Goal: Information Seeking & Learning: Learn about a topic

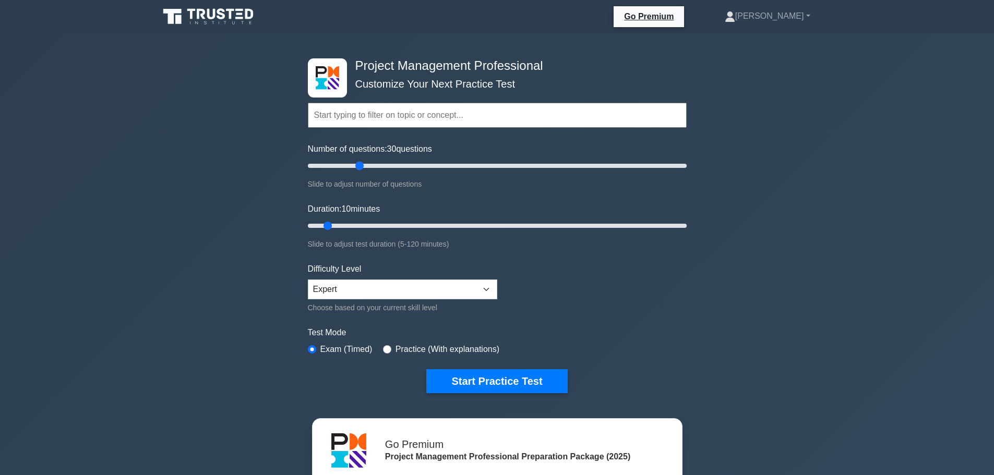
drag, startPoint x: 322, startPoint y: 166, endPoint x: 360, endPoint y: 167, distance: 37.6
type input "30"
click at [360, 167] on input "Number of questions: 30 questions" at bounding box center [497, 166] width 379 height 13
drag, startPoint x: 398, startPoint y: 228, endPoint x: 404, endPoint y: 228, distance: 5.7
type input "35"
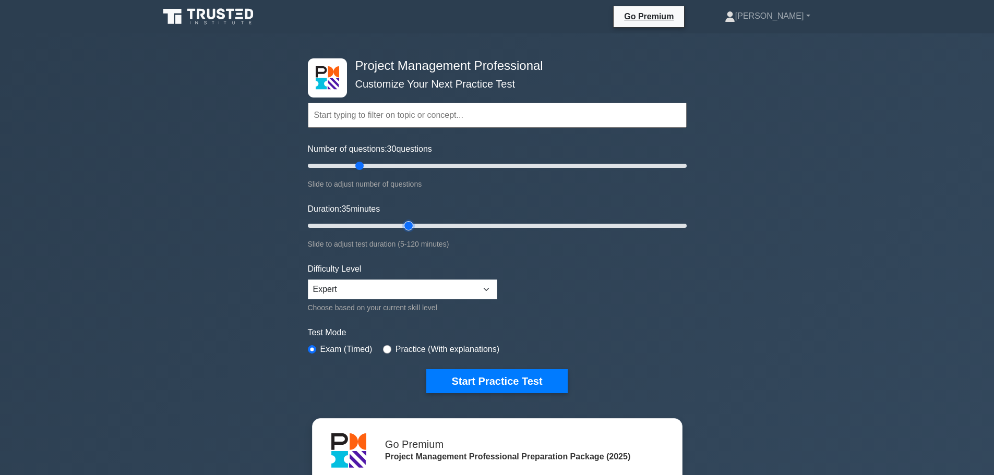
click at [404, 228] on input "Duration: 35 minutes" at bounding box center [497, 226] width 379 height 13
click at [523, 383] on button "Start Practice Test" at bounding box center [496, 381] width 141 height 24
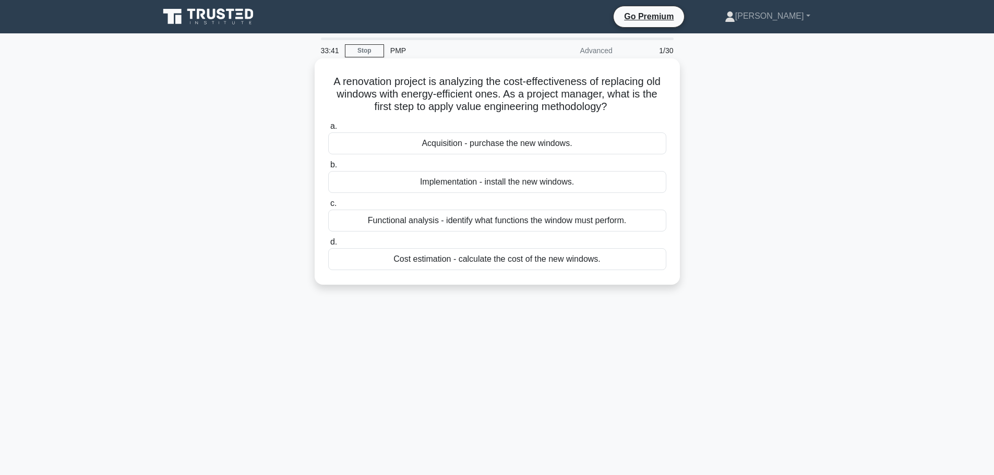
click at [644, 220] on div "Functional analysis - identify what functions the window must perform." at bounding box center [497, 221] width 338 height 22
click at [328, 207] on input "c. Functional analysis - identify what functions the window must perform." at bounding box center [328, 203] width 0 height 7
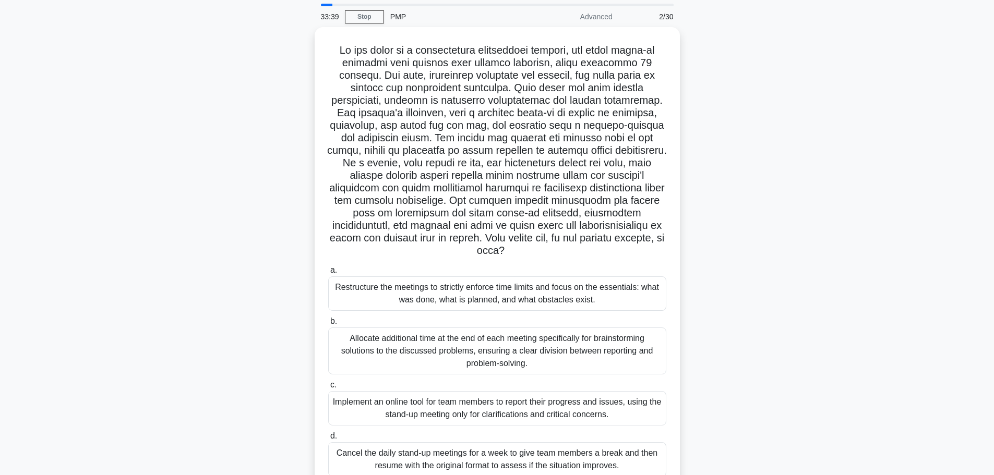
scroll to position [52, 0]
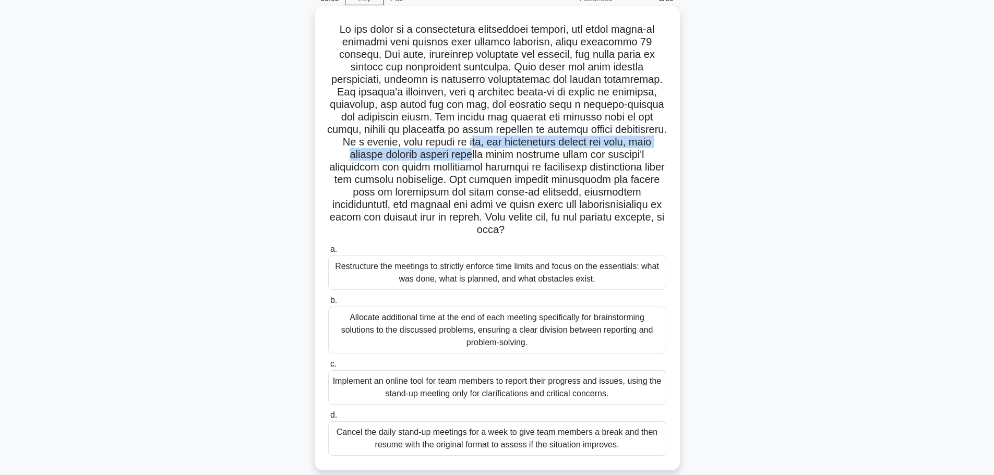
drag, startPoint x: 470, startPoint y: 142, endPoint x: 475, endPoint y: 154, distance: 13.6
click at [475, 154] on h5 ".spinner_0XTQ{transform-origin:center;animation:spinner_y6GP .75s linear infini…" at bounding box center [497, 130] width 340 height 214
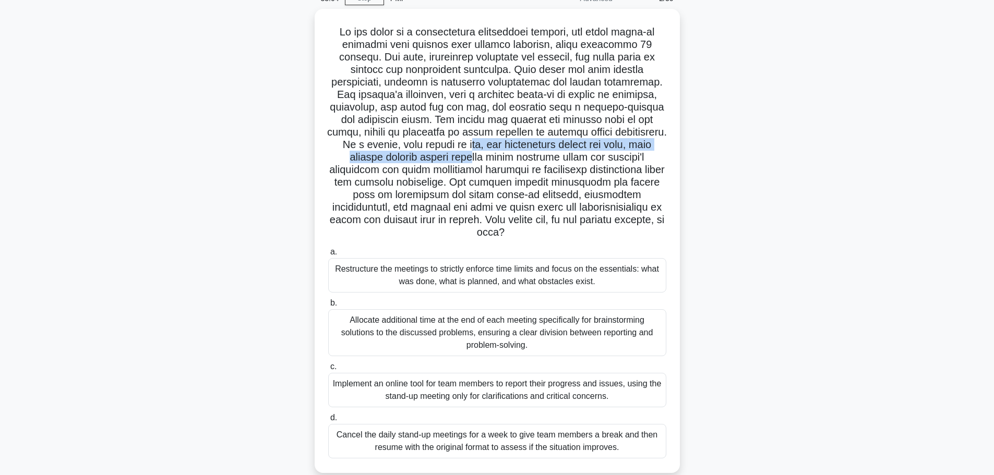
scroll to position [88, 0]
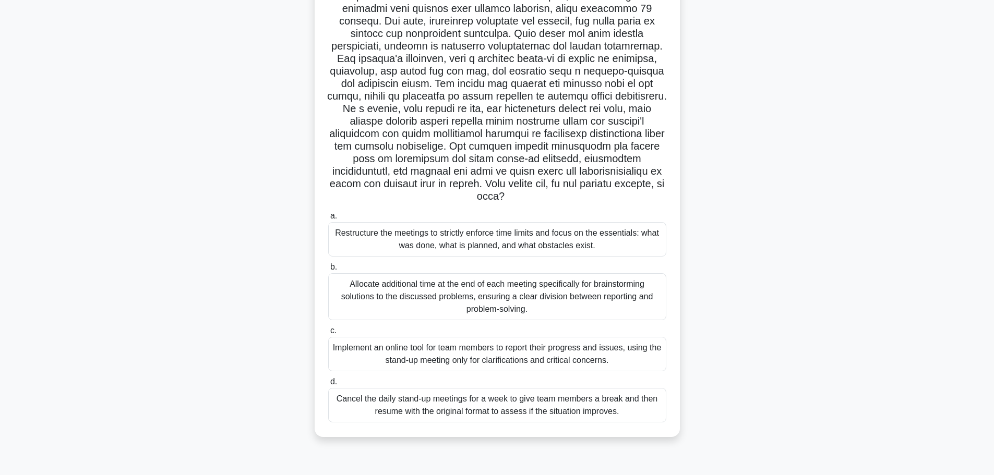
click at [827, 247] on div ".spinner_0XTQ{transform-origin:center;animation:spinner_y6GP .75s linear infini…" at bounding box center [497, 211] width 689 height 477
click at [583, 238] on div "Restructure the meetings to strictly enforce time limits and focus on the essen…" at bounding box center [497, 237] width 338 height 34
click at [328, 217] on input "a. Restructure the meetings to strictly enforce time limits and focus on the es…" at bounding box center [328, 213] width 0 height 7
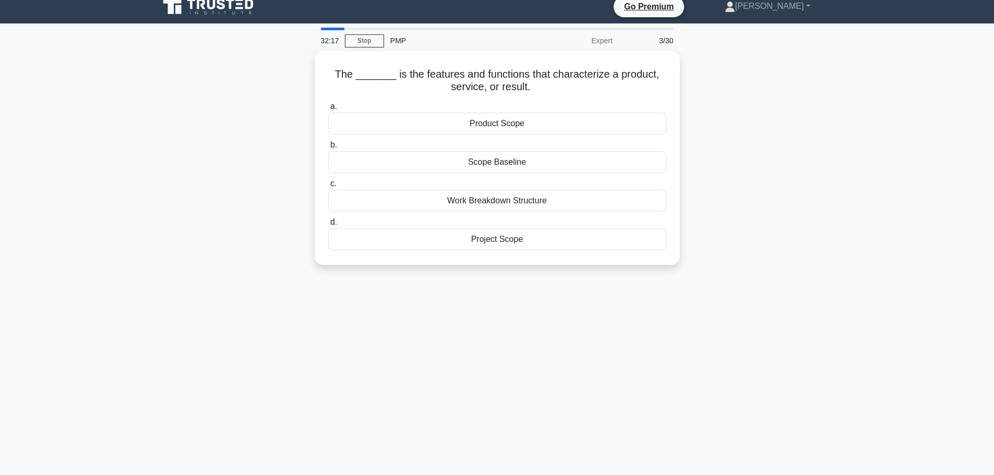
scroll to position [0, 0]
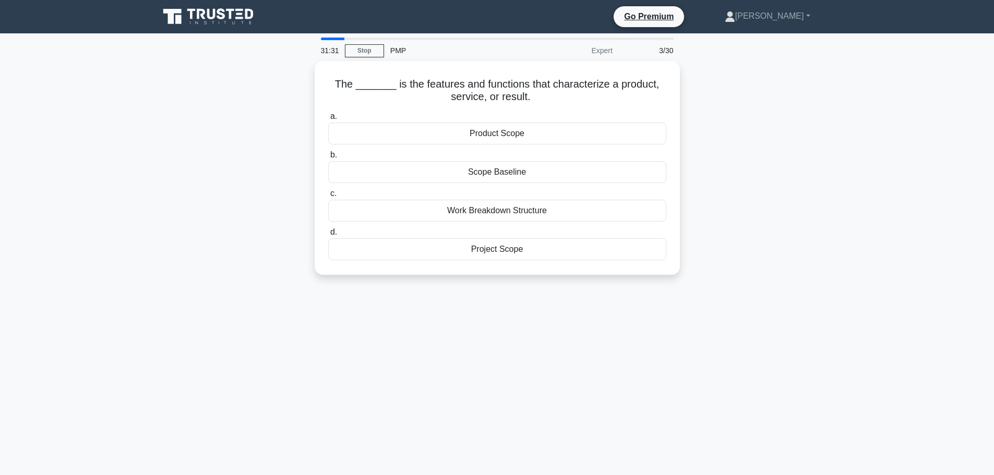
click at [831, 245] on div "The _______ is the features and functions that characterize a product, service,…" at bounding box center [497, 174] width 689 height 226
click at [643, 172] on div "Scope Baseline" at bounding box center [497, 170] width 338 height 22
click at [328, 156] on input "b. Scope Baseline" at bounding box center [328, 152] width 0 height 7
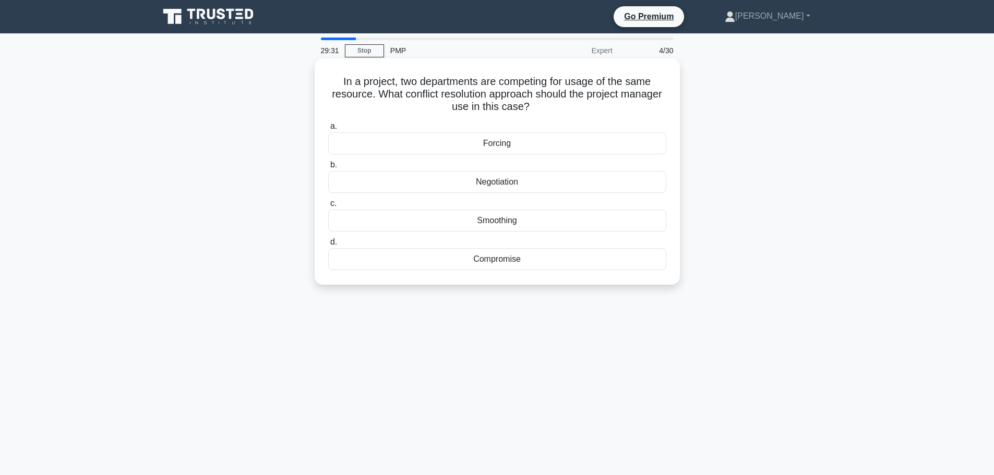
click at [642, 181] on div "Negotiation" at bounding box center [497, 182] width 338 height 22
click at [328, 169] on input "b. Negotiation" at bounding box center [328, 165] width 0 height 7
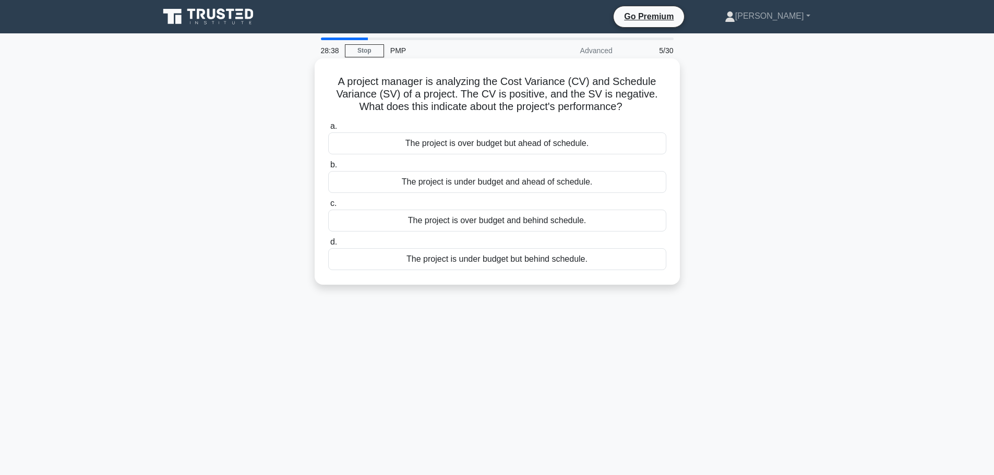
click at [601, 220] on div "The project is over budget and behind schedule." at bounding box center [497, 221] width 338 height 22
click at [328, 207] on input "c. The project is over budget and behind schedule." at bounding box center [328, 203] width 0 height 7
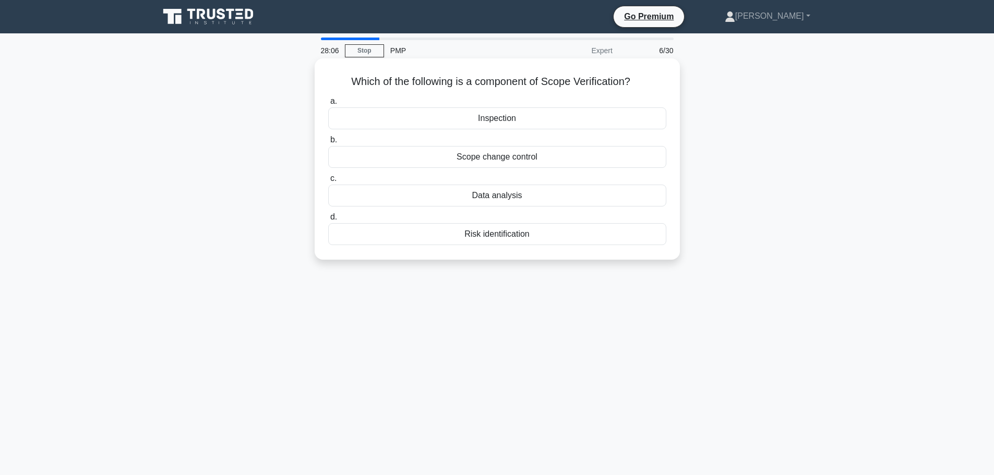
click at [583, 158] on div "Scope change control" at bounding box center [497, 157] width 338 height 22
click at [328, 143] on input "b. Scope change control" at bounding box center [328, 140] width 0 height 7
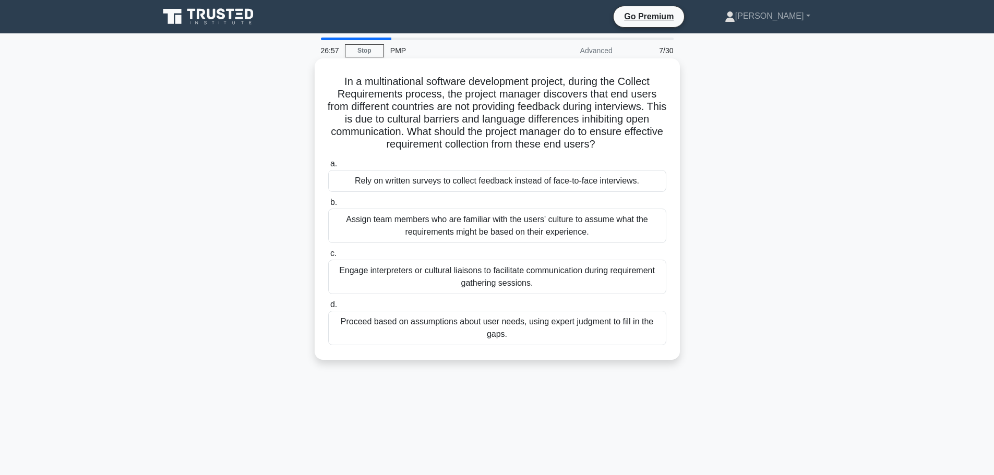
click at [551, 281] on div "Engage interpreters or cultural liaisons to facilitate communication during req…" at bounding box center [497, 277] width 338 height 34
click at [328, 257] on input "c. Engage interpreters or cultural liaisons to facilitate communication during …" at bounding box center [328, 253] width 0 height 7
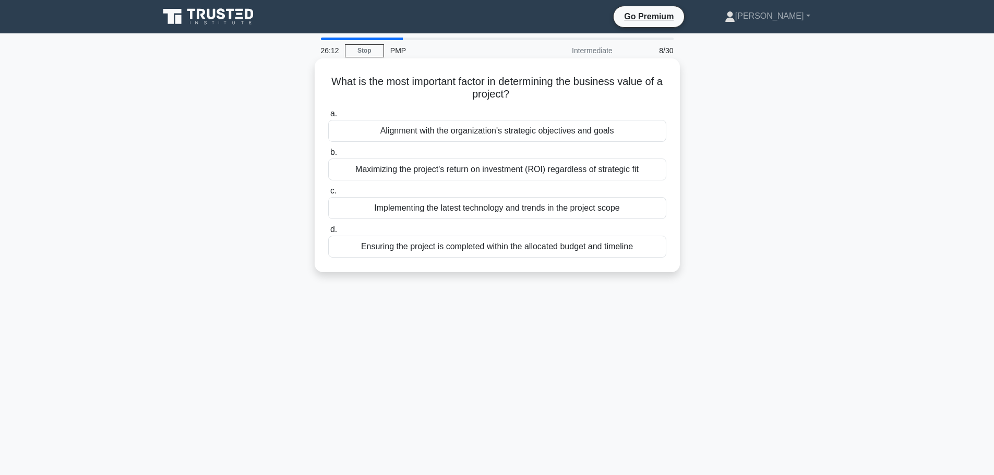
click at [609, 247] on div "Ensuring the project is completed within the allocated budget and timeline" at bounding box center [497, 247] width 338 height 22
click at [328, 233] on input "d. Ensuring the project is completed within the allocated budget and timeline" at bounding box center [328, 229] width 0 height 7
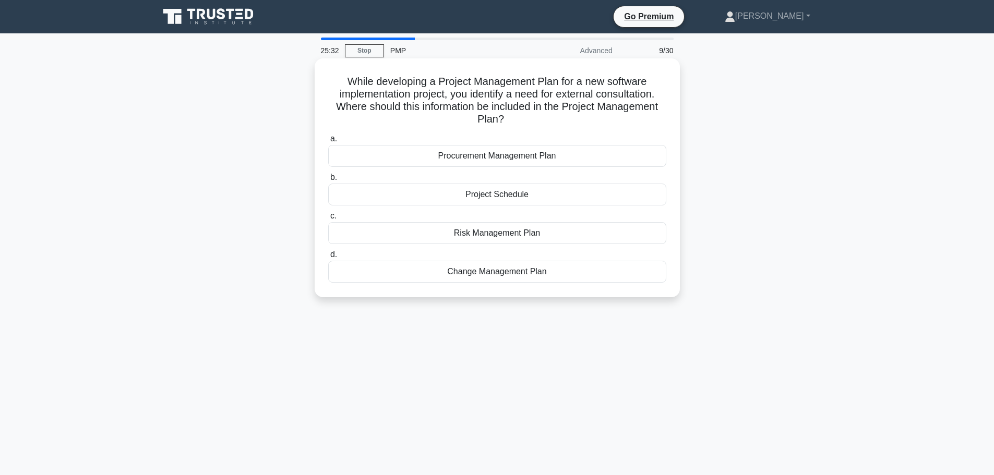
click at [562, 155] on div "Procurement Management Plan" at bounding box center [497, 156] width 338 height 22
click at [328, 142] on input "a. Procurement Management Plan" at bounding box center [328, 139] width 0 height 7
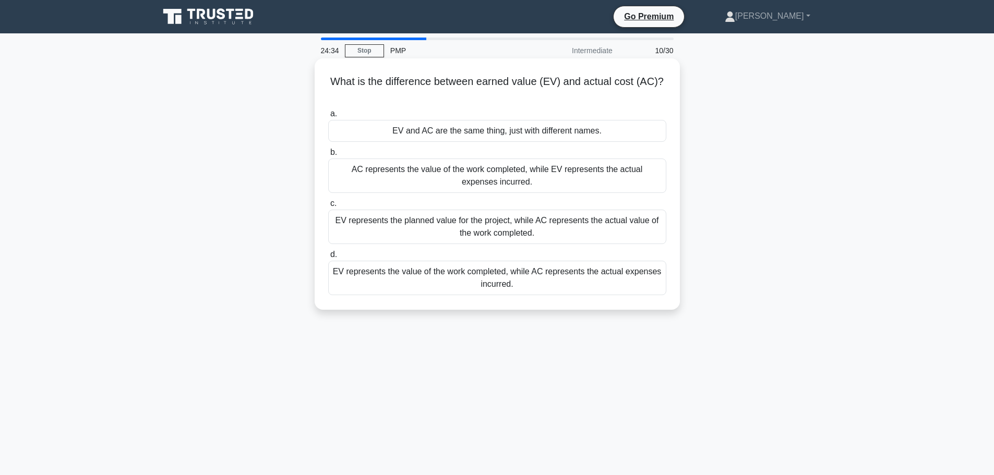
click at [637, 276] on div "EV represents the value of the work completed, while AC represents the actual e…" at bounding box center [497, 278] width 338 height 34
click at [328, 258] on input "d. EV represents the value of the work completed, while AC represents the actua…" at bounding box center [328, 255] width 0 height 7
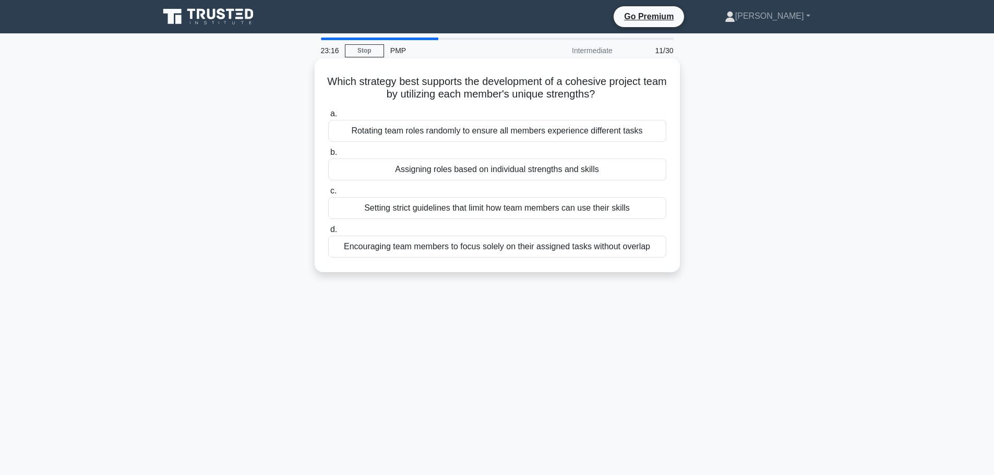
click at [605, 167] on div "Assigning roles based on individual strengths and skills" at bounding box center [497, 170] width 338 height 22
click at [328, 156] on input "b. Assigning roles based on individual strengths and skills" at bounding box center [328, 152] width 0 height 7
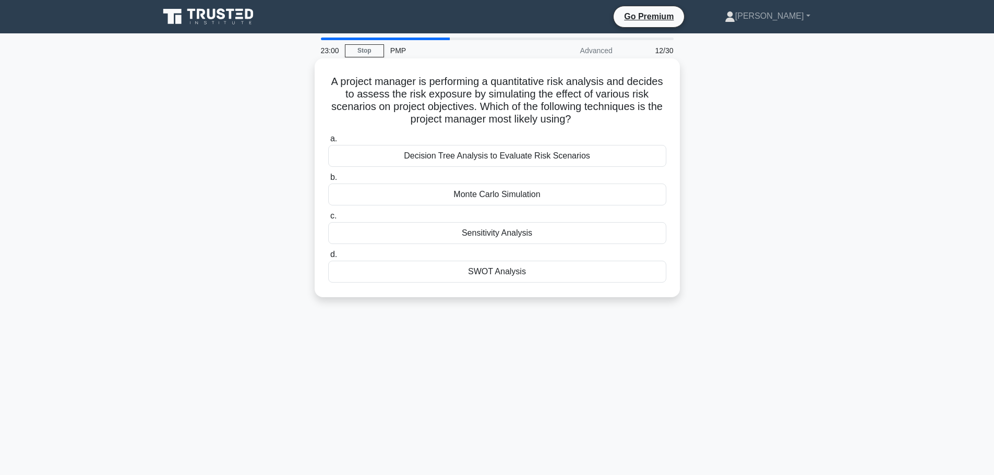
click at [575, 195] on div "Monte Carlo Simulation" at bounding box center [497, 195] width 338 height 22
click at [328, 181] on input "b. Monte Carlo Simulation" at bounding box center [328, 177] width 0 height 7
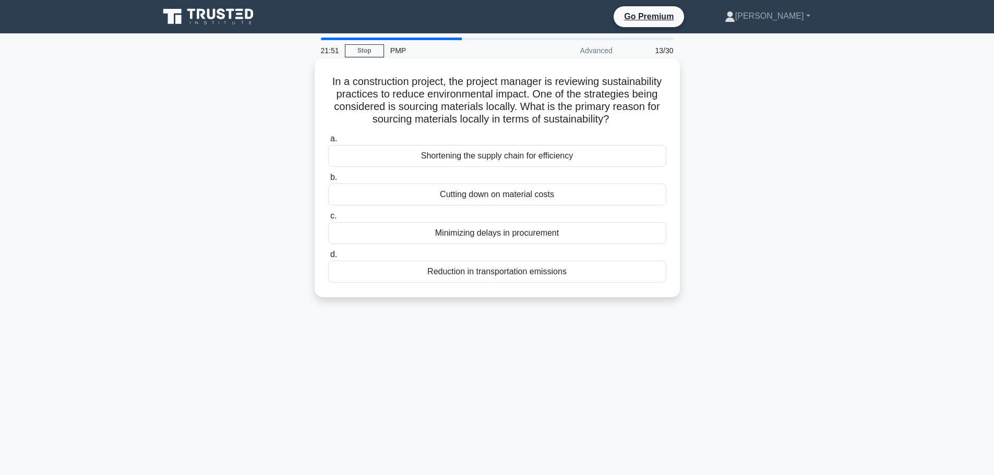
click at [548, 283] on div "Reduction in transportation emissions" at bounding box center [497, 272] width 338 height 22
click at [328, 258] on input "d. Reduction in transportation emissions" at bounding box center [328, 255] width 0 height 7
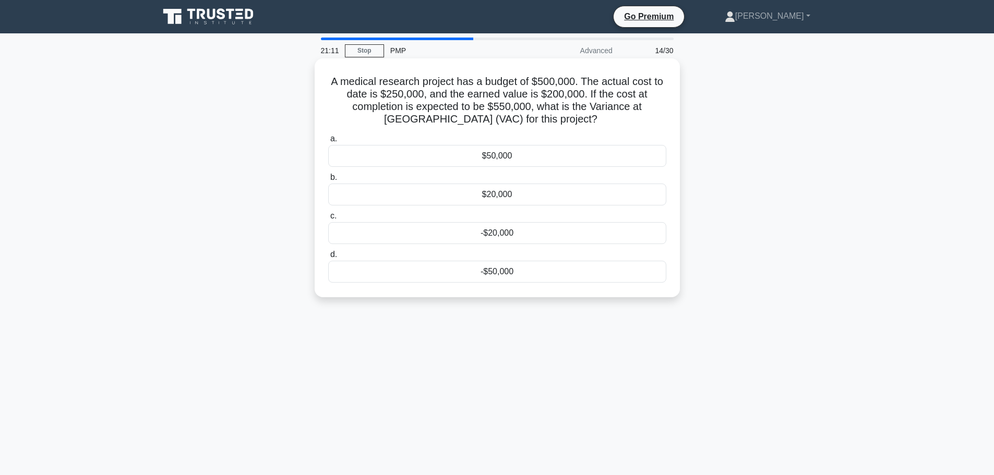
click at [522, 159] on div "$50,000" at bounding box center [497, 156] width 338 height 22
click at [328, 142] on input "a. $50,000" at bounding box center [328, 139] width 0 height 7
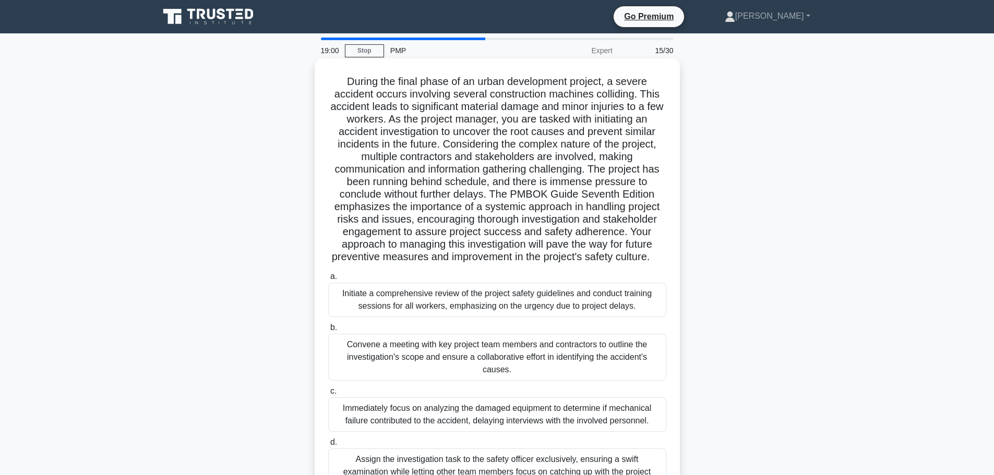
click at [593, 312] on div "Initiate a comprehensive review of the project safety guidelines and conduct tr…" at bounding box center [497, 300] width 338 height 34
click at [328, 280] on input "a. Initiate a comprehensive review of the project safety guidelines and conduct…" at bounding box center [328, 276] width 0 height 7
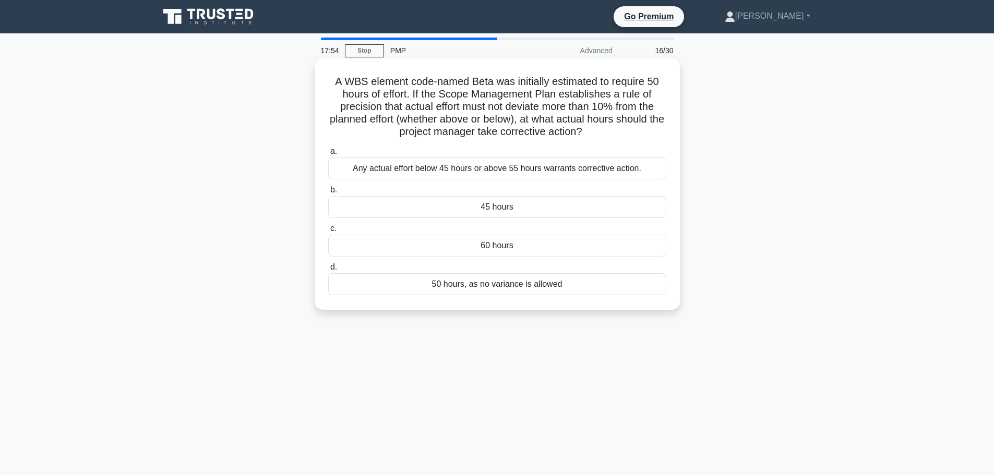
click at [633, 167] on div "Any actual effort below 45 hours or above 55 hours warrants corrective action." at bounding box center [497, 169] width 338 height 22
click at [328, 155] on input "a. Any actual effort below 45 hours or above 55 hours warrants corrective actio…" at bounding box center [328, 151] width 0 height 7
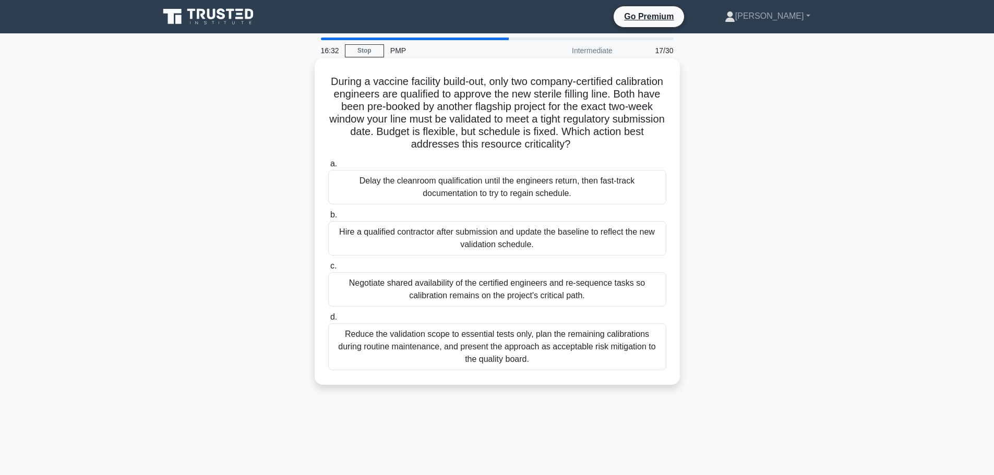
click at [565, 241] on div "Hire a qualified contractor after submission and update the baseline to reflect…" at bounding box center [497, 238] width 338 height 34
click at [328, 219] on input "b. Hire a qualified contractor after submission and update the baseline to refl…" at bounding box center [328, 215] width 0 height 7
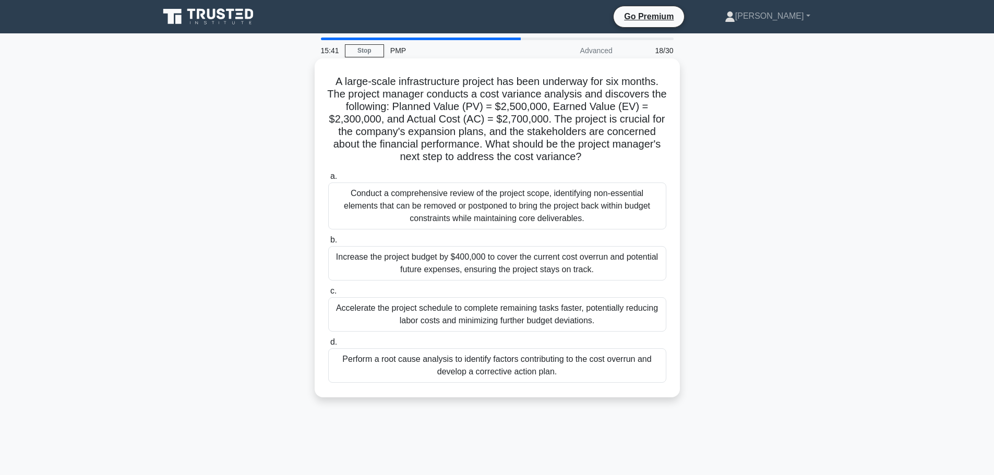
click at [579, 367] on div "Perform a root cause analysis to identify factors contributing to the cost over…" at bounding box center [497, 366] width 338 height 34
click at [328, 346] on input "d. Perform a root cause analysis to identify factors contributing to the cost o…" at bounding box center [328, 342] width 0 height 7
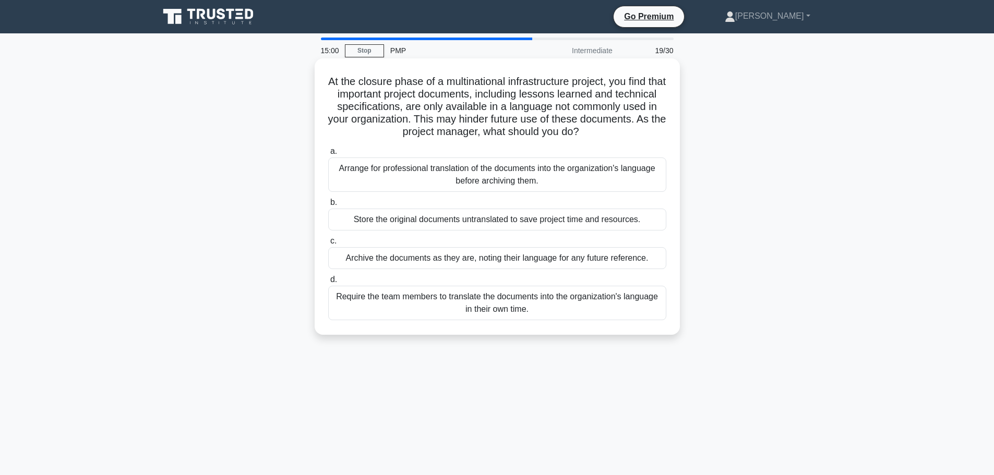
click at [608, 306] on div "Require the team members to translate the documents into the organization's lan…" at bounding box center [497, 303] width 338 height 34
click at [328, 283] on input "d. Require the team members to translate the documents into the organization's …" at bounding box center [328, 280] width 0 height 7
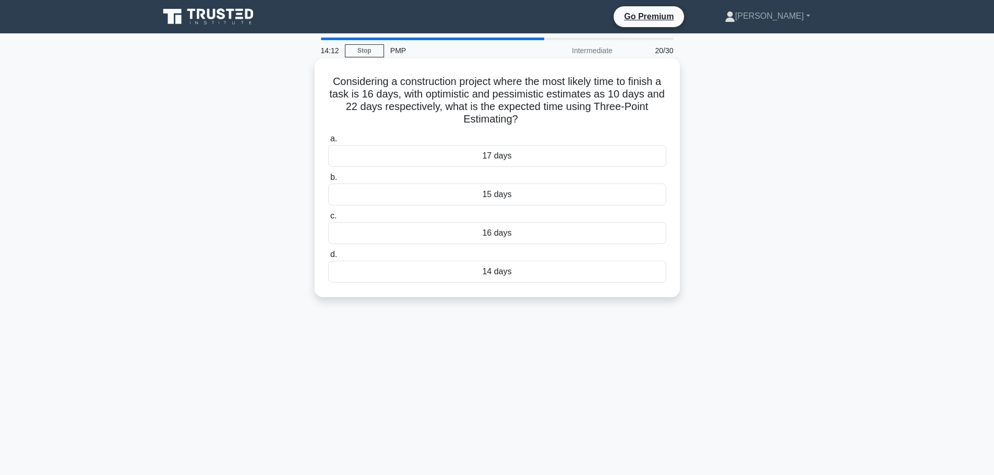
click at [526, 233] on div "16 days" at bounding box center [497, 233] width 338 height 22
click at [328, 220] on input "c. 16 days" at bounding box center [328, 216] width 0 height 7
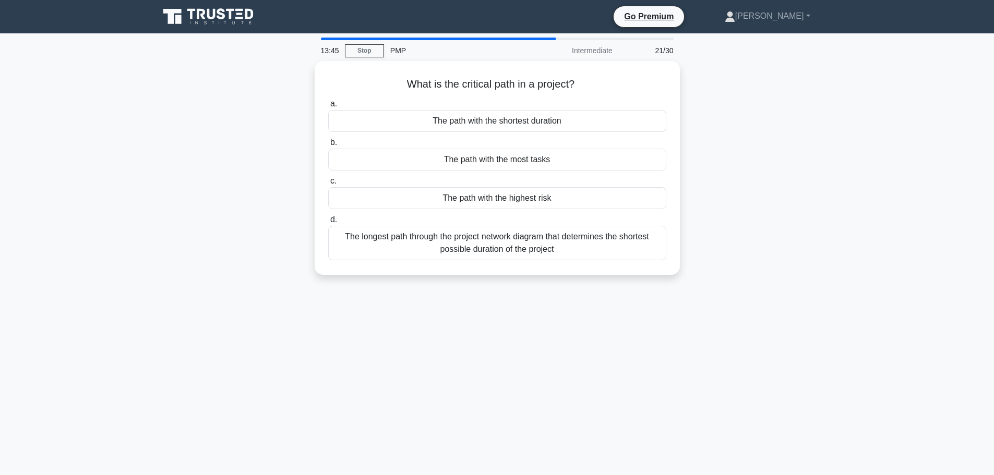
drag, startPoint x: 711, startPoint y: 240, endPoint x: 880, endPoint y: 333, distance: 193.9
click at [880, 335] on main "13:45 Stop PMP Intermediate 21/30 What is the critical path in a project? .spin…" at bounding box center [497, 298] width 994 height 530
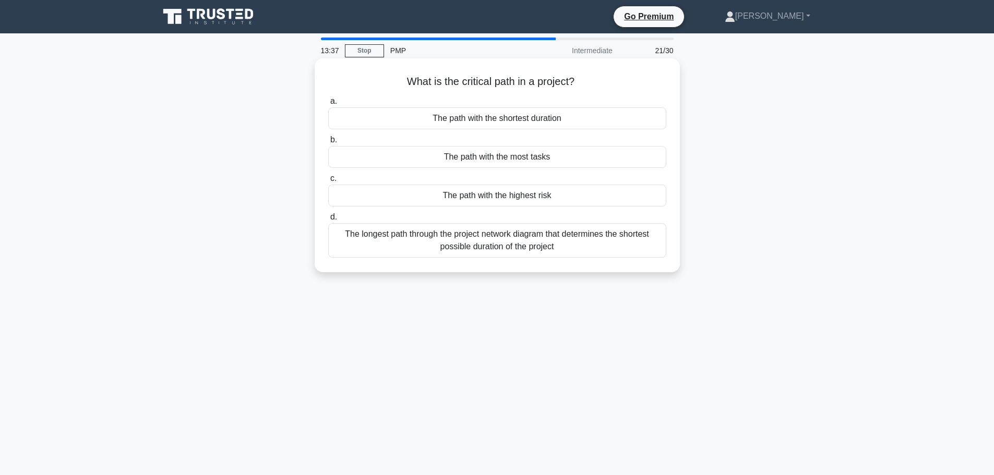
click at [583, 246] on div "The longest path through the project network diagram that determines the shorte…" at bounding box center [497, 240] width 338 height 34
click at [328, 221] on input "d. The longest path through the project network diagram that determines the sho…" at bounding box center [328, 217] width 0 height 7
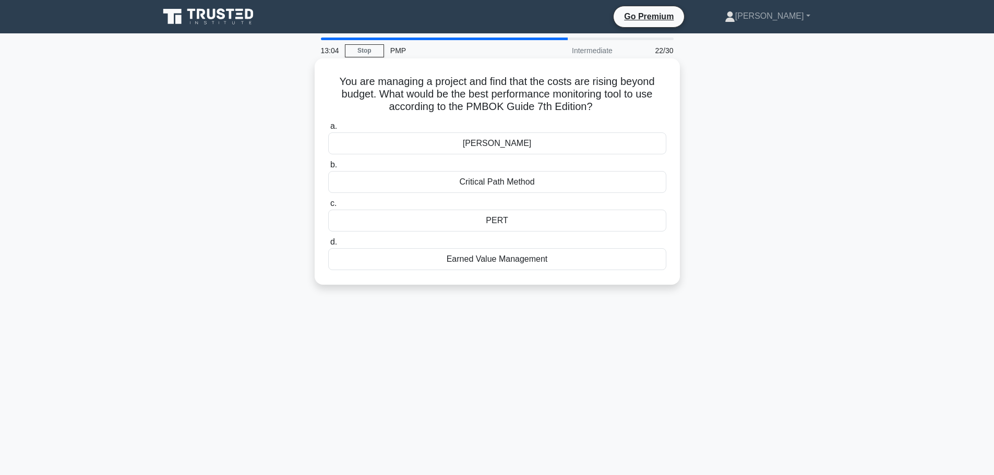
click at [564, 260] on div "Earned Value Management" at bounding box center [497, 259] width 338 height 22
click at [328, 246] on input "d. Earned Value Management" at bounding box center [328, 242] width 0 height 7
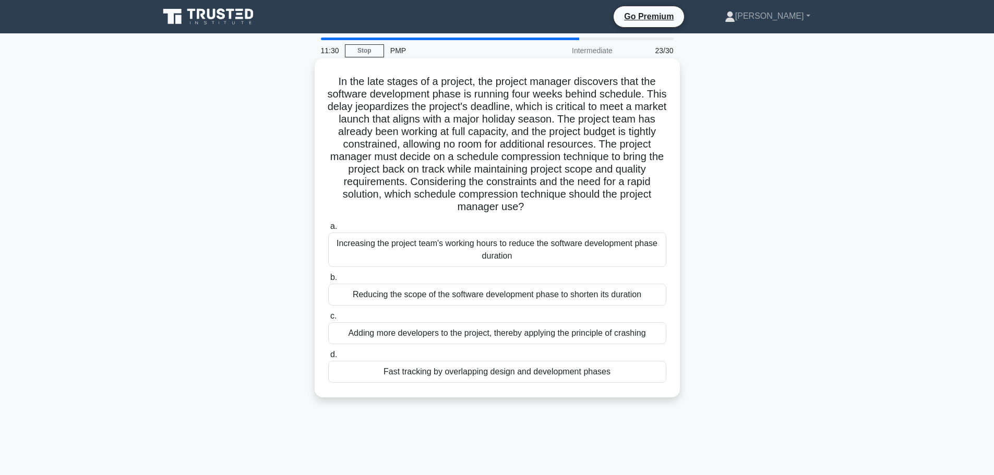
click at [619, 375] on div "Fast tracking by overlapping design and development phases" at bounding box center [497, 372] width 338 height 22
click at [328, 358] on input "d. Fast tracking by overlapping design and development phases" at bounding box center [328, 355] width 0 height 7
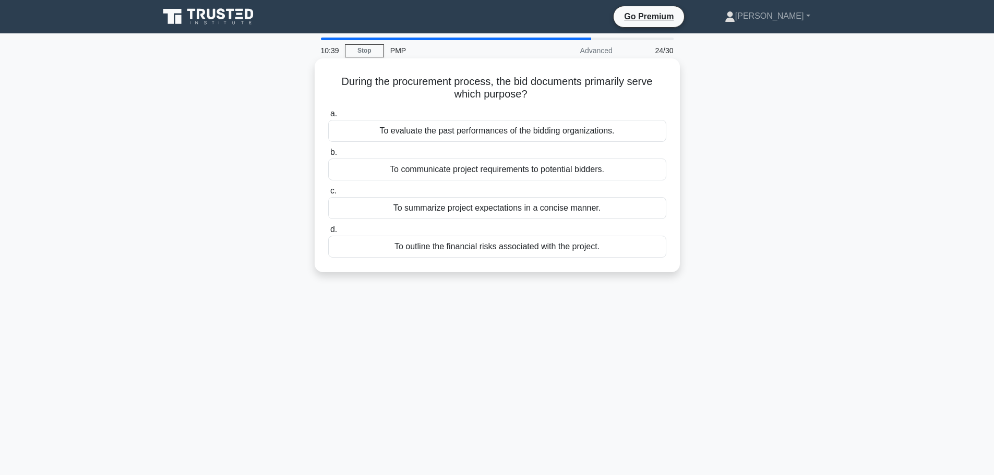
click at [613, 207] on div "To summarize project expectations in a concise manner." at bounding box center [497, 208] width 338 height 22
click at [328, 195] on input "c. To summarize project expectations in a concise manner." at bounding box center [328, 191] width 0 height 7
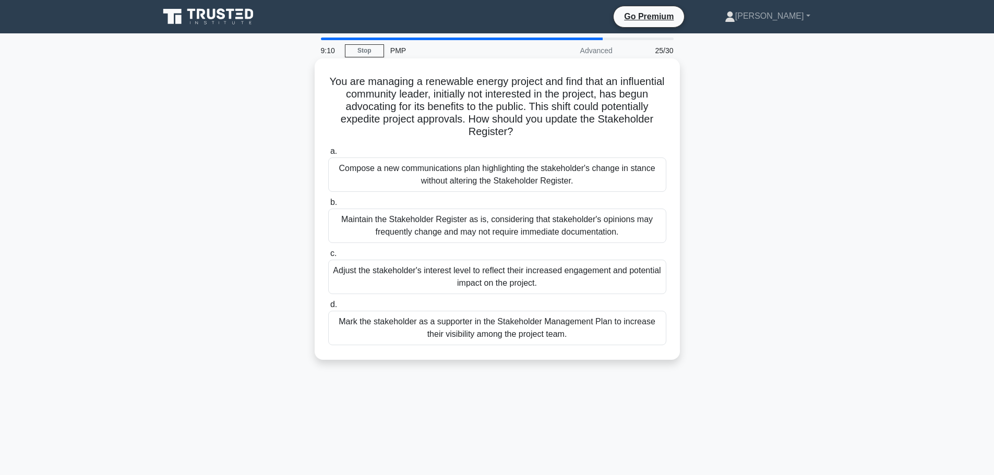
click at [638, 278] on div "Adjust the stakeholder's interest level to reflect their increased engagement a…" at bounding box center [497, 277] width 338 height 34
click at [328, 257] on input "c. Adjust the stakeholder's interest level to reflect their increased engagemen…" at bounding box center [328, 253] width 0 height 7
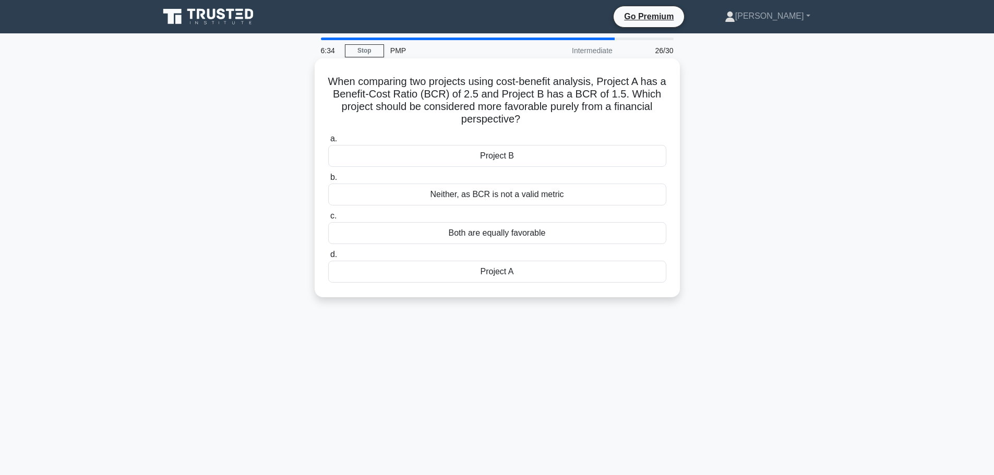
click at [505, 272] on div "Project A" at bounding box center [497, 272] width 338 height 22
click at [328, 258] on input "d. Project A" at bounding box center [328, 255] width 0 height 7
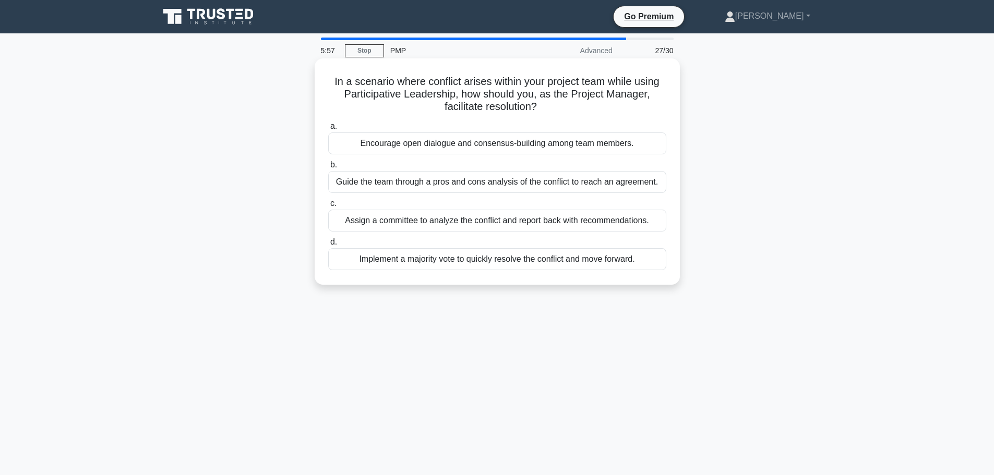
click at [577, 145] on div "Encourage open dialogue and consensus-building among team members." at bounding box center [497, 144] width 338 height 22
click at [328, 130] on input "a. Encourage open dialogue and consensus-building among team members." at bounding box center [328, 126] width 0 height 7
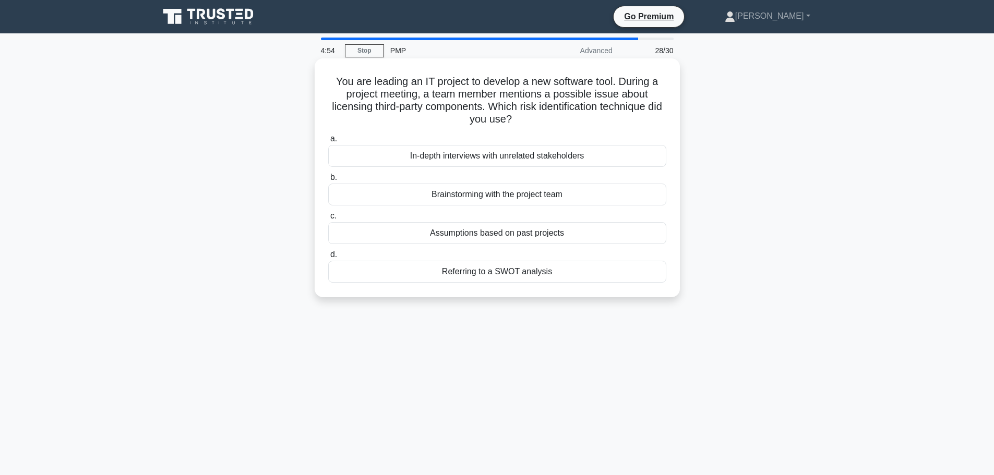
click at [597, 272] on div "Referring to a SWOT analysis" at bounding box center [497, 272] width 338 height 22
click at [328, 258] on input "d. Referring to a SWOT analysis" at bounding box center [328, 255] width 0 height 7
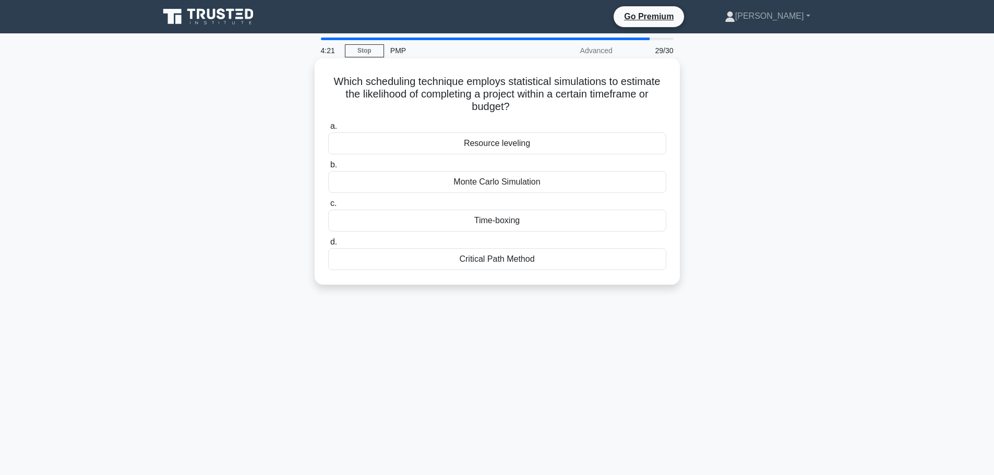
click at [602, 222] on div "Time-boxing" at bounding box center [497, 221] width 338 height 22
click at [328, 207] on input "c. Time-boxing" at bounding box center [328, 203] width 0 height 7
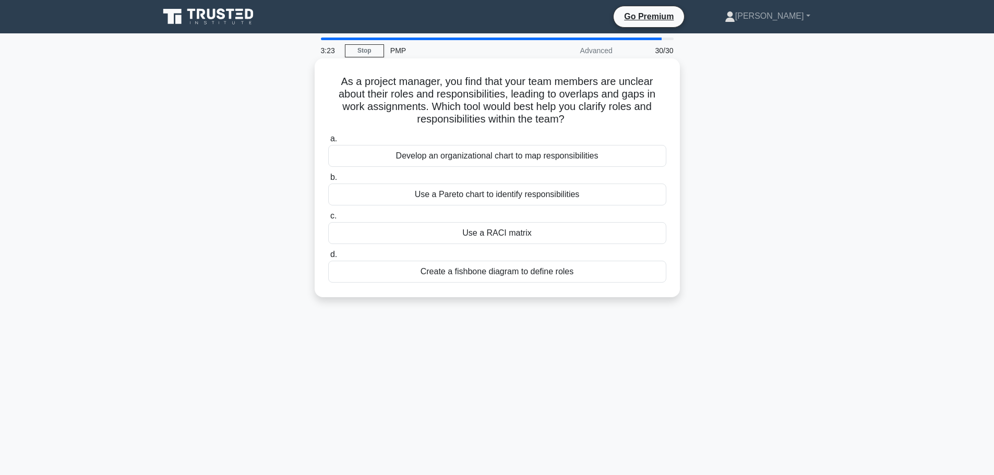
click at [495, 232] on div "Use a RACI matrix" at bounding box center [497, 233] width 338 height 22
click at [328, 220] on input "c. Use a RACI matrix" at bounding box center [328, 216] width 0 height 7
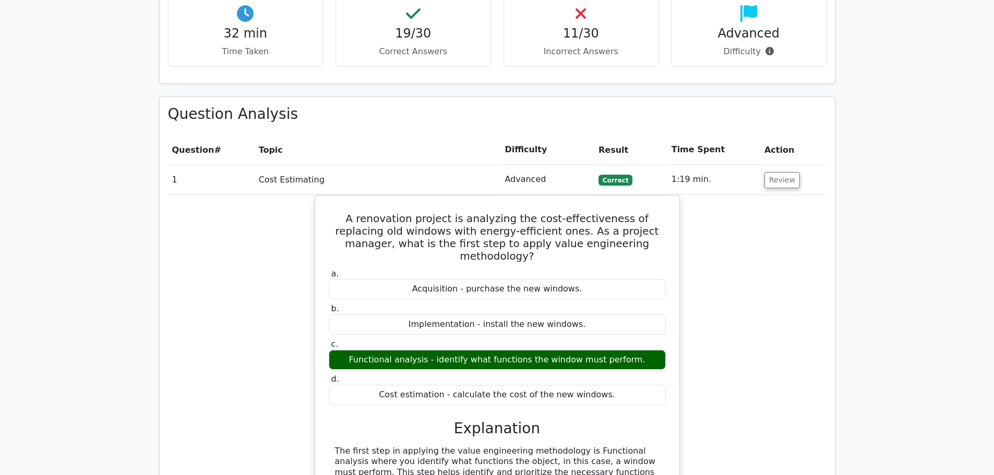
scroll to position [1200, 0]
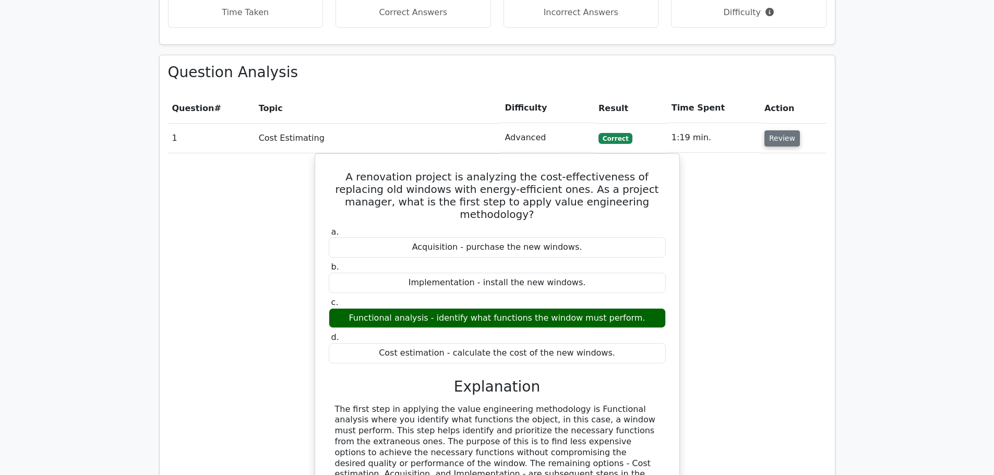
click at [786, 130] on button "Review" at bounding box center [781, 138] width 35 height 16
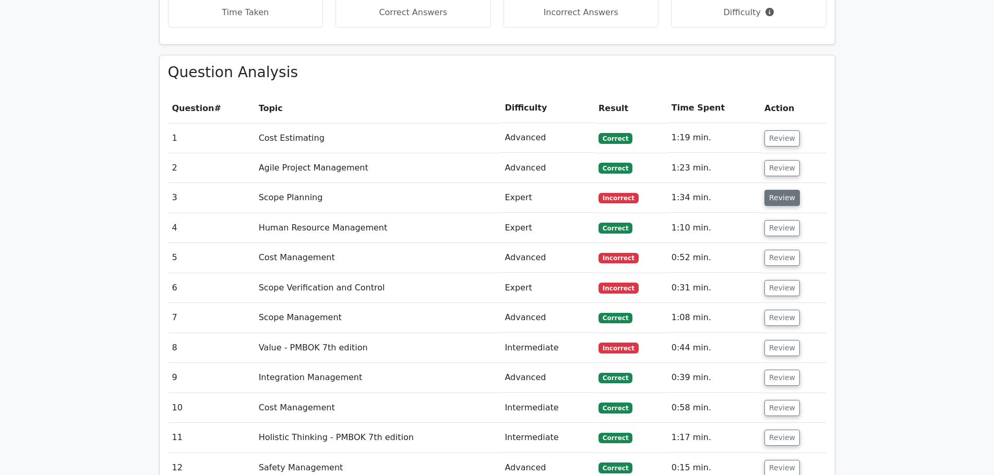
click at [783, 190] on button "Review" at bounding box center [781, 198] width 35 height 16
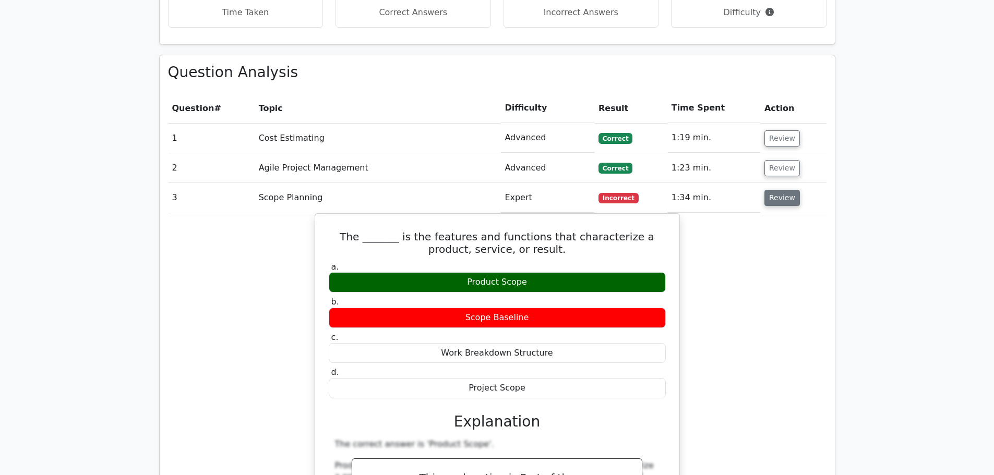
click at [788, 190] on button "Review" at bounding box center [781, 198] width 35 height 16
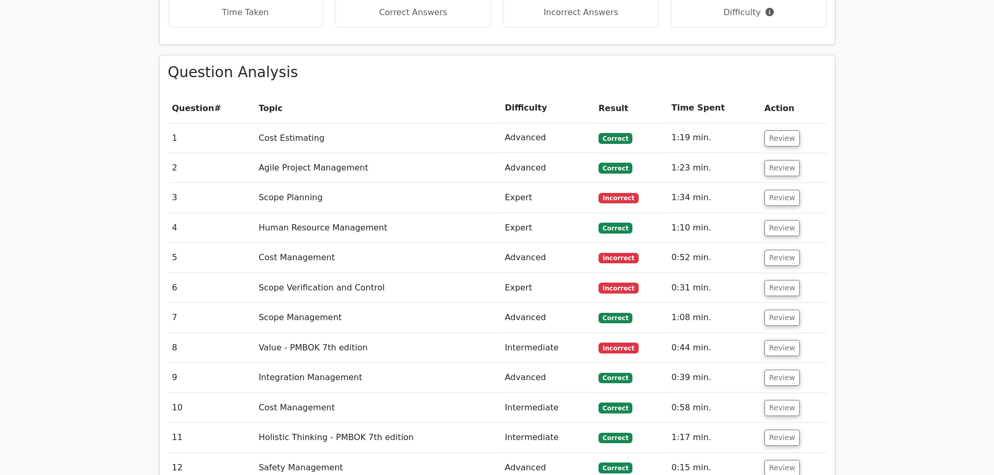
click at [782, 243] on td "Review" at bounding box center [793, 258] width 66 height 30
click at [782, 250] on button "Review" at bounding box center [781, 258] width 35 height 16
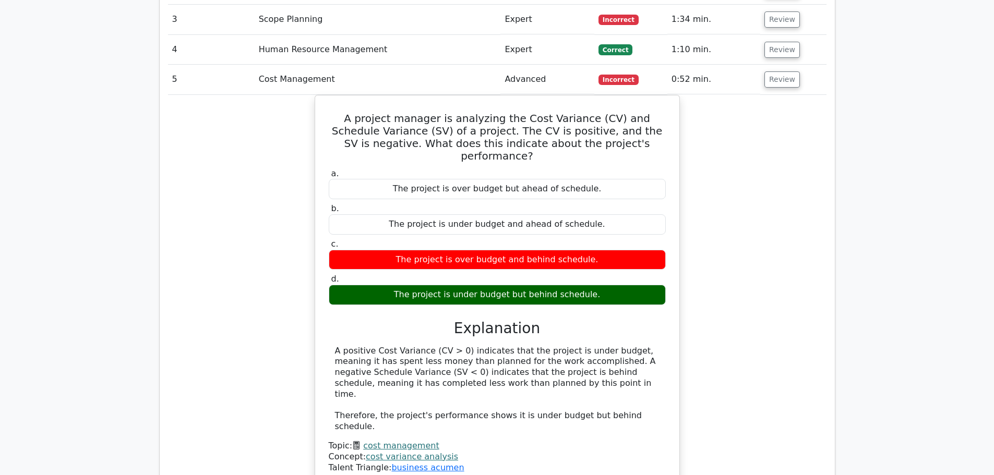
scroll to position [1252, 0]
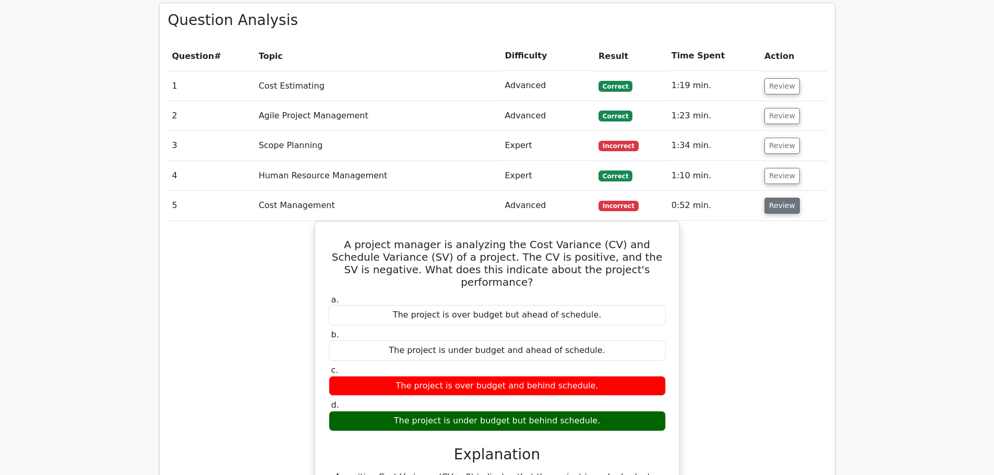
click at [788, 198] on button "Review" at bounding box center [781, 206] width 35 height 16
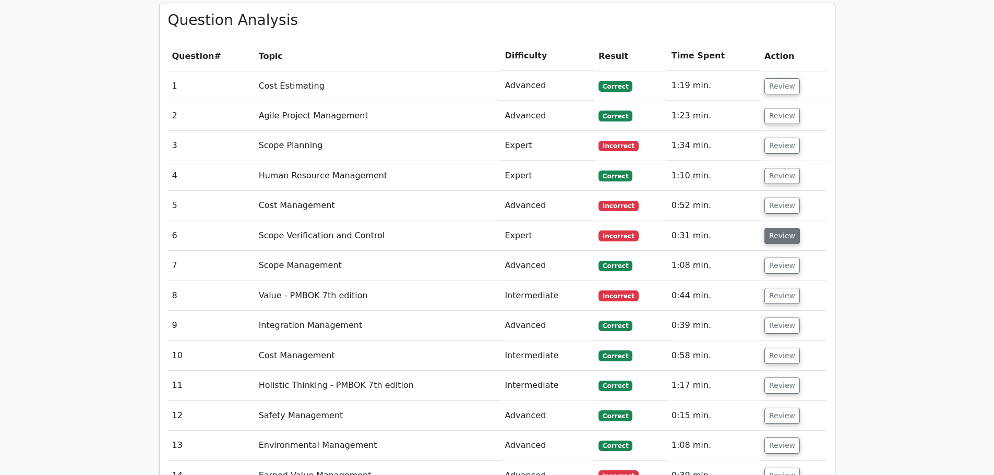
click at [785, 228] on button "Review" at bounding box center [781, 236] width 35 height 16
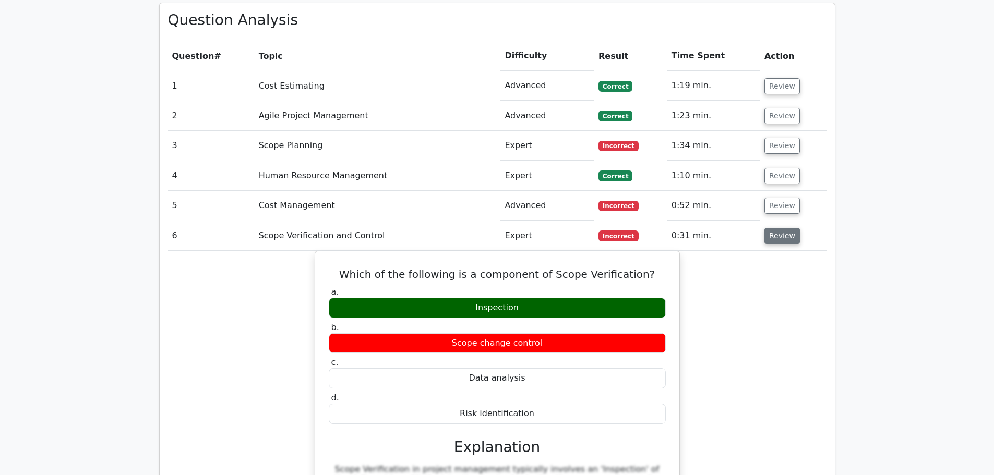
click at [781, 228] on button "Review" at bounding box center [781, 236] width 35 height 16
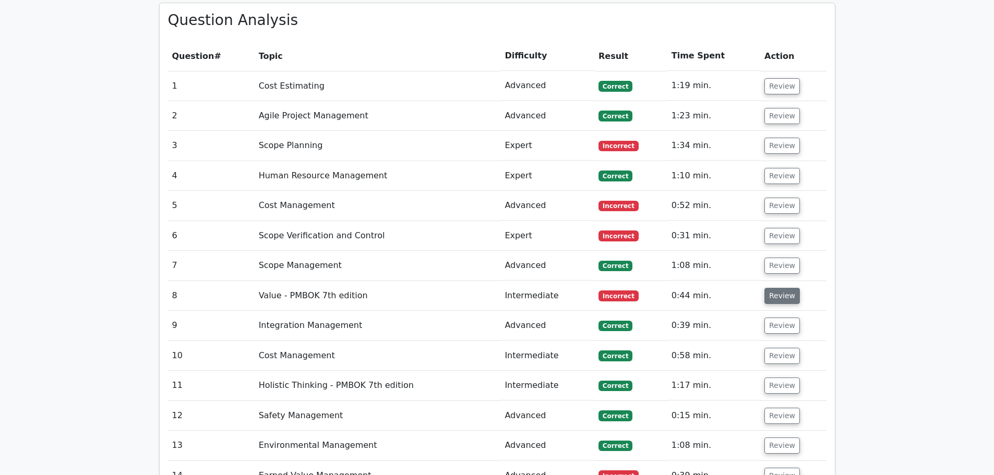
click at [781, 288] on button "Review" at bounding box center [781, 296] width 35 height 16
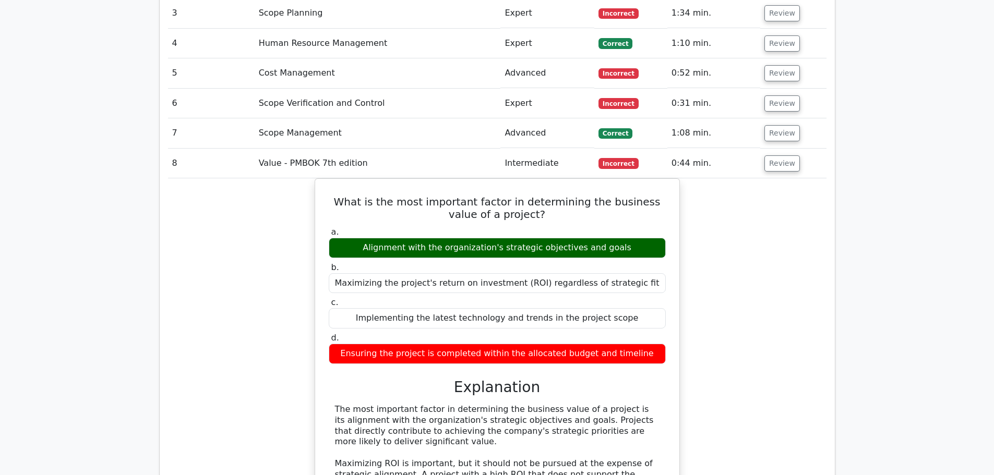
scroll to position [1409, 0]
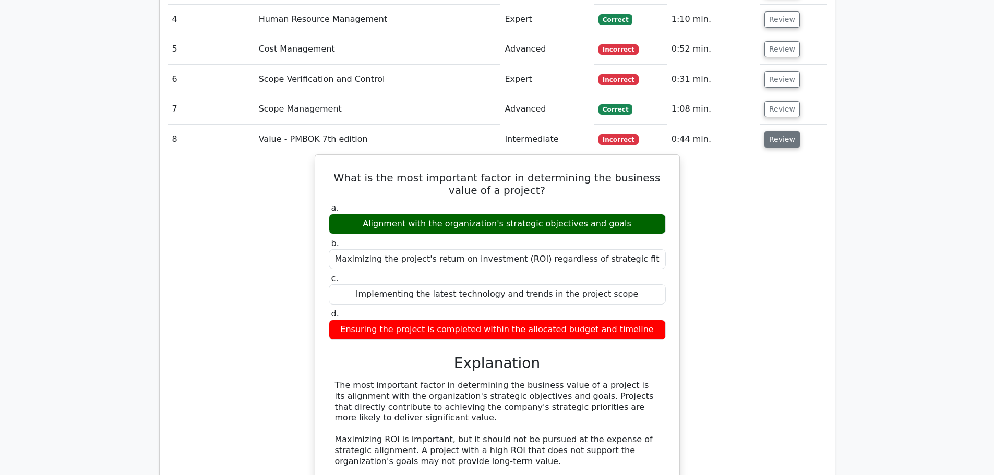
click at [788, 131] on button "Review" at bounding box center [781, 139] width 35 height 16
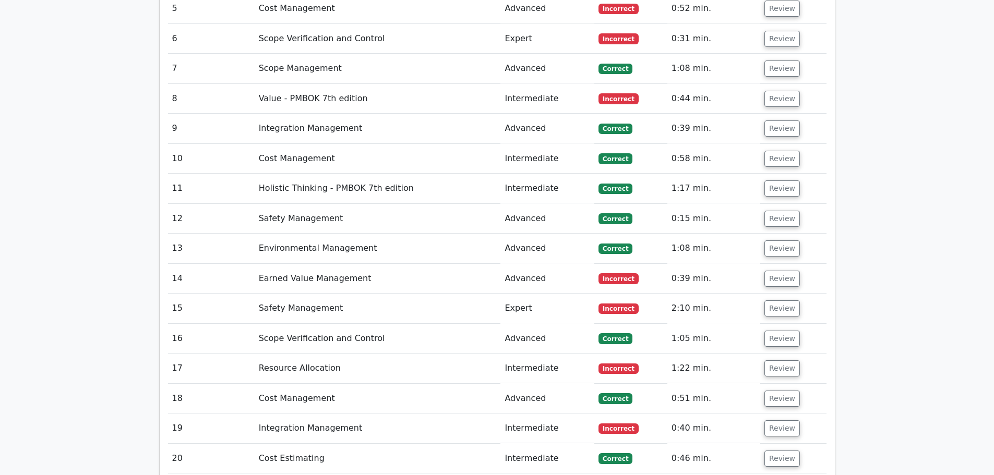
scroll to position [1513, 0]
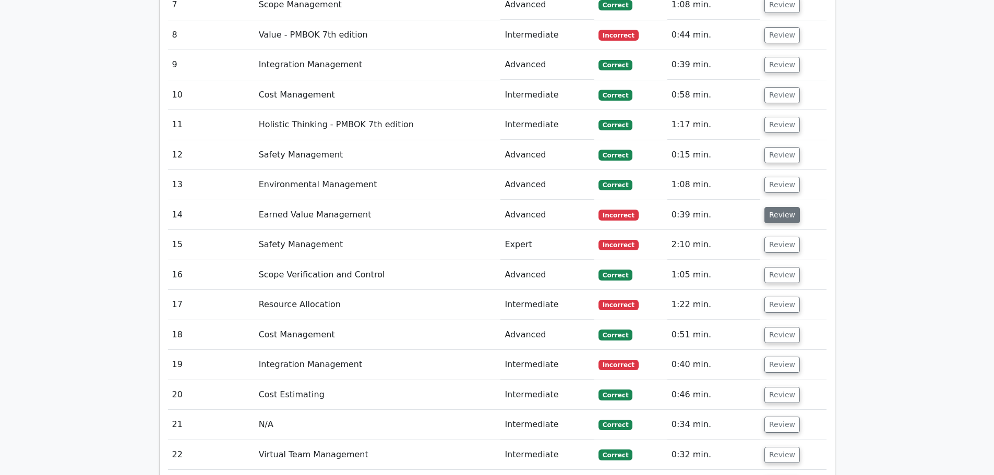
click at [779, 207] on button "Review" at bounding box center [781, 215] width 35 height 16
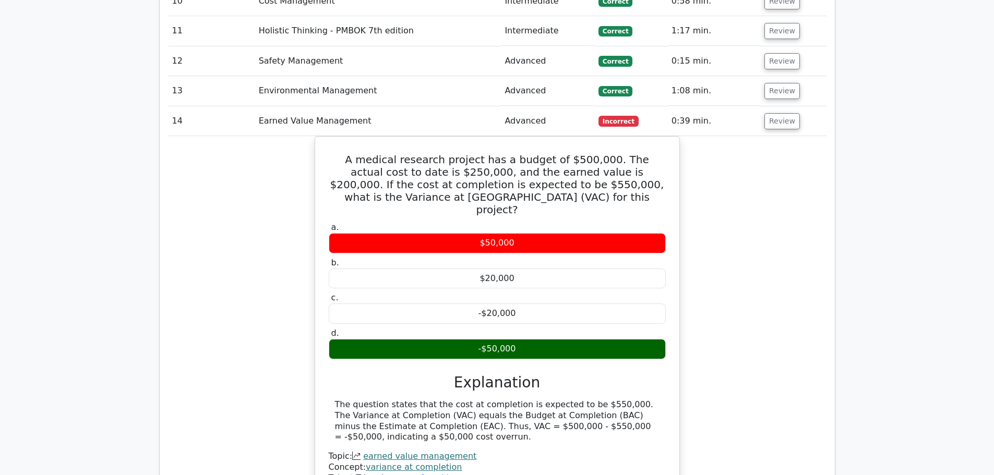
scroll to position [1618, 0]
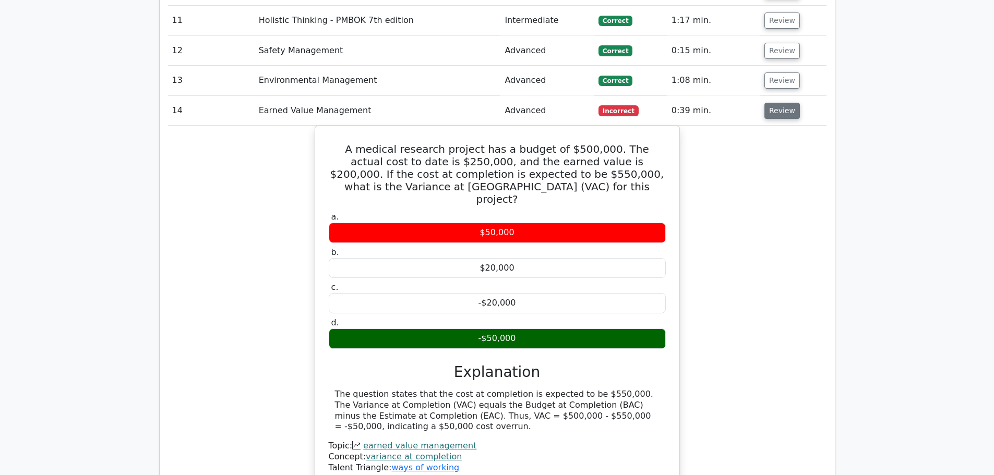
click at [789, 103] on button "Review" at bounding box center [781, 111] width 35 height 16
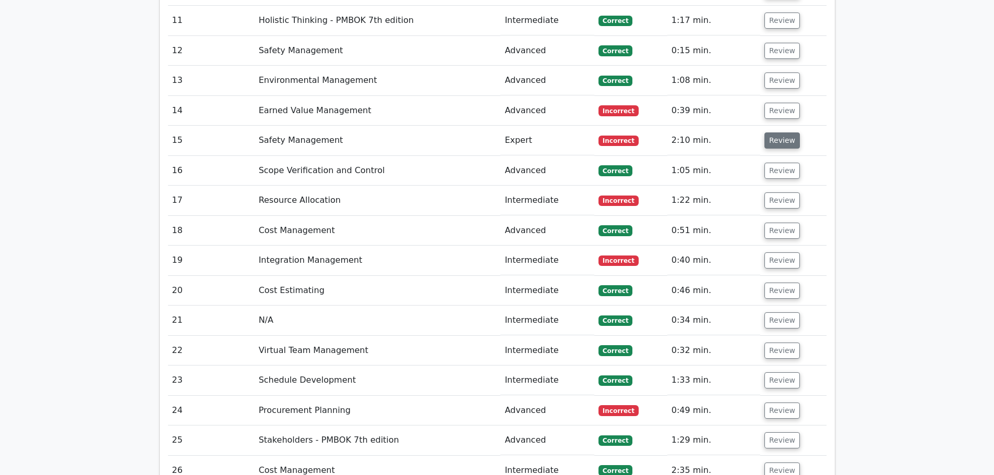
click at [785, 133] on button "Review" at bounding box center [781, 141] width 35 height 16
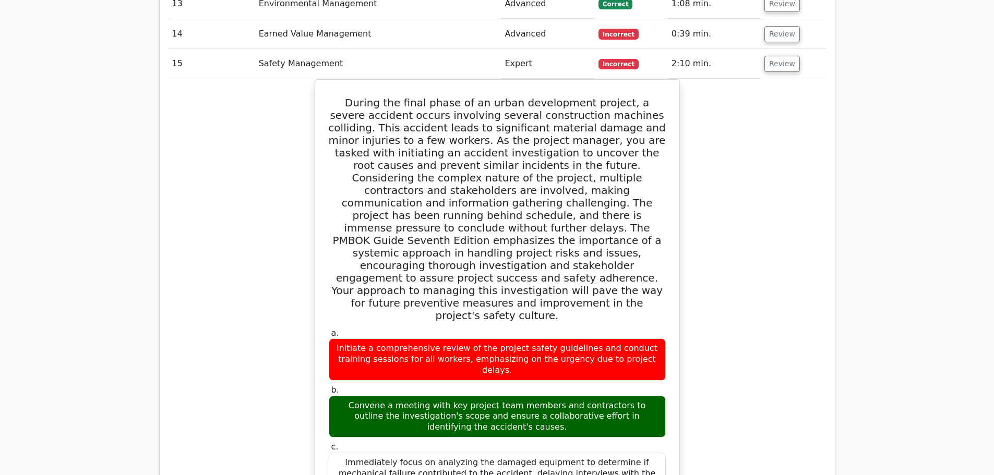
scroll to position [1565, 0]
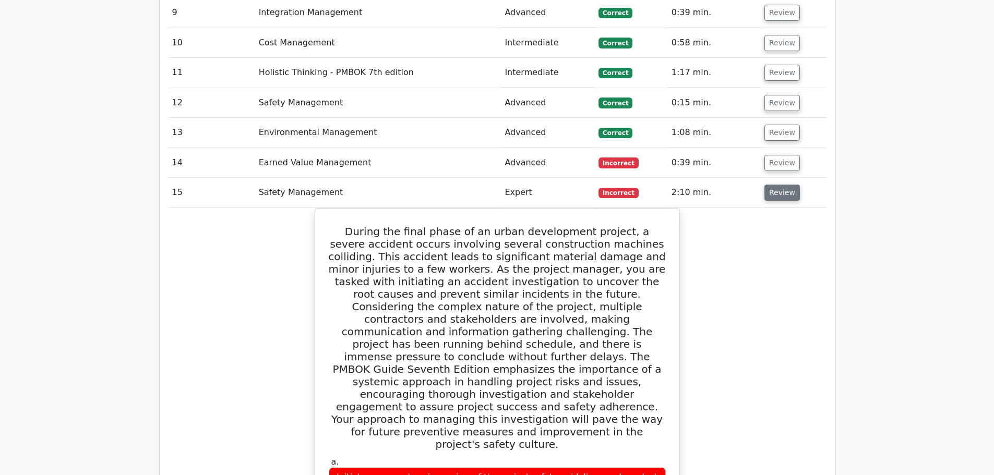
click at [781, 185] on button "Review" at bounding box center [781, 193] width 35 height 16
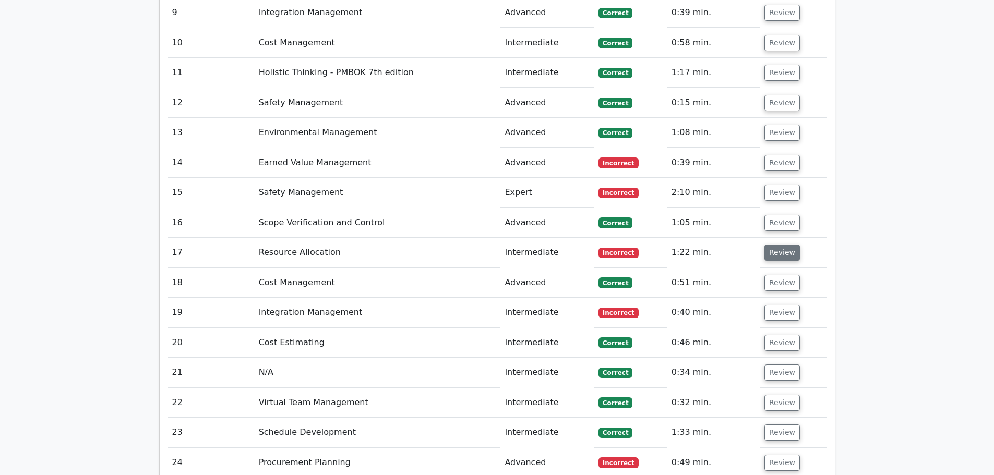
click at [785, 245] on button "Review" at bounding box center [781, 253] width 35 height 16
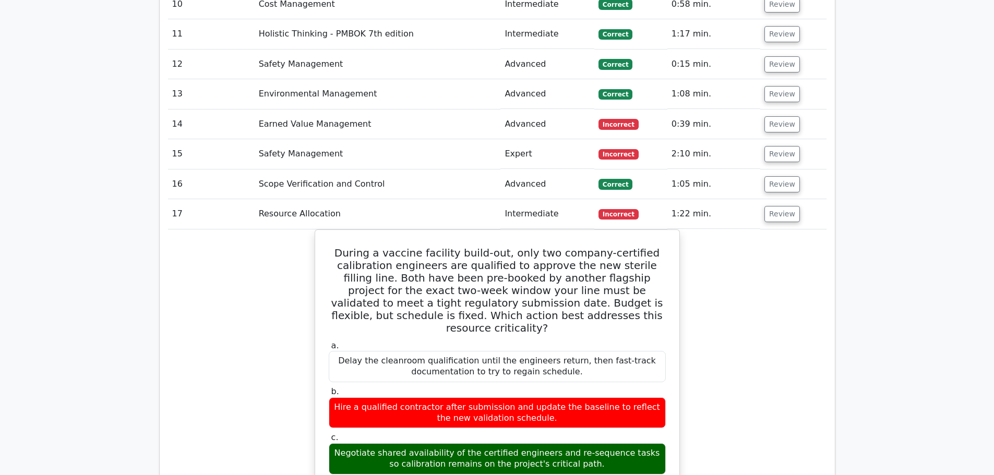
scroll to position [1722, 0]
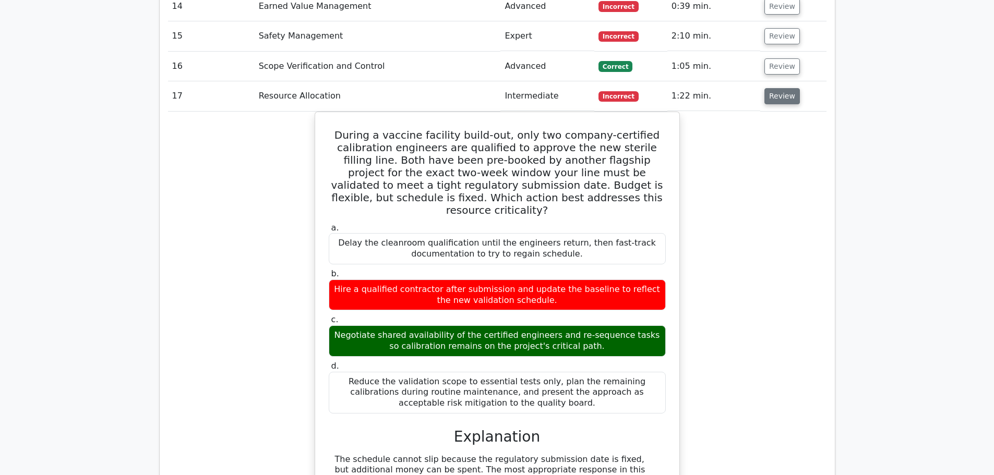
click at [781, 88] on button "Review" at bounding box center [781, 96] width 35 height 16
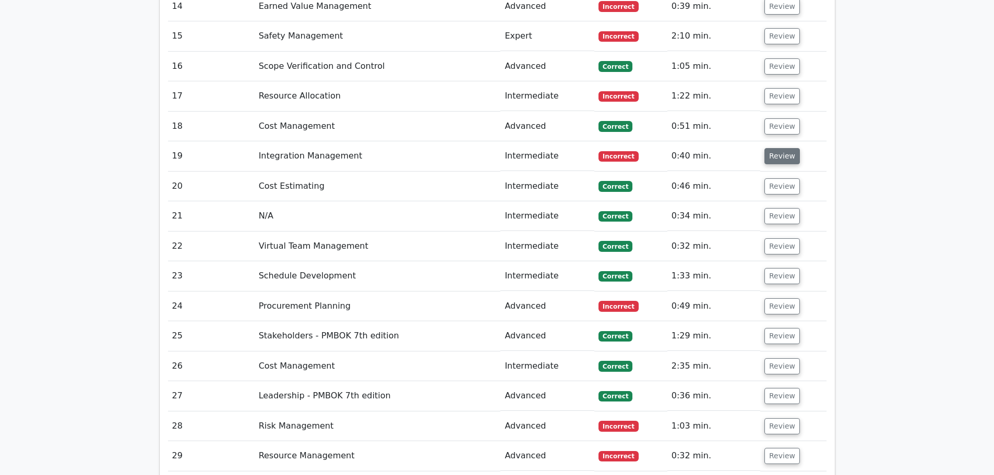
click at [782, 148] on button "Review" at bounding box center [781, 156] width 35 height 16
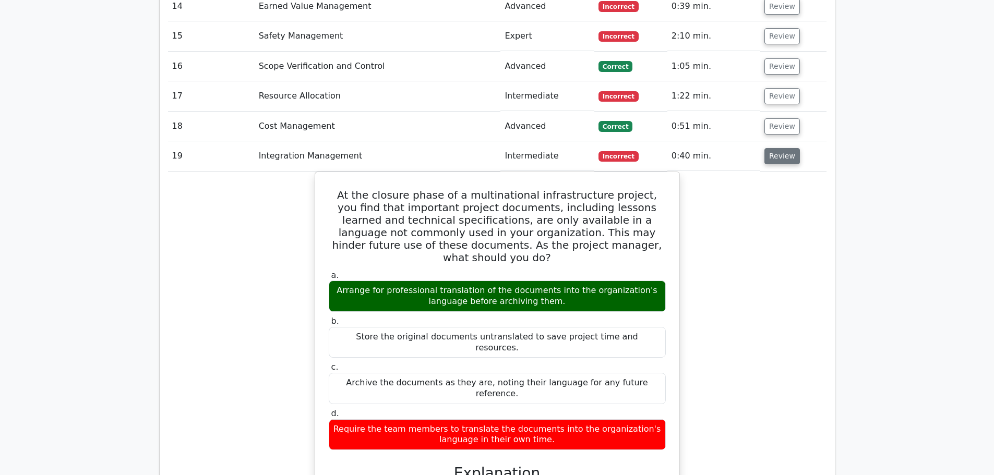
click at [782, 148] on button "Review" at bounding box center [781, 156] width 35 height 16
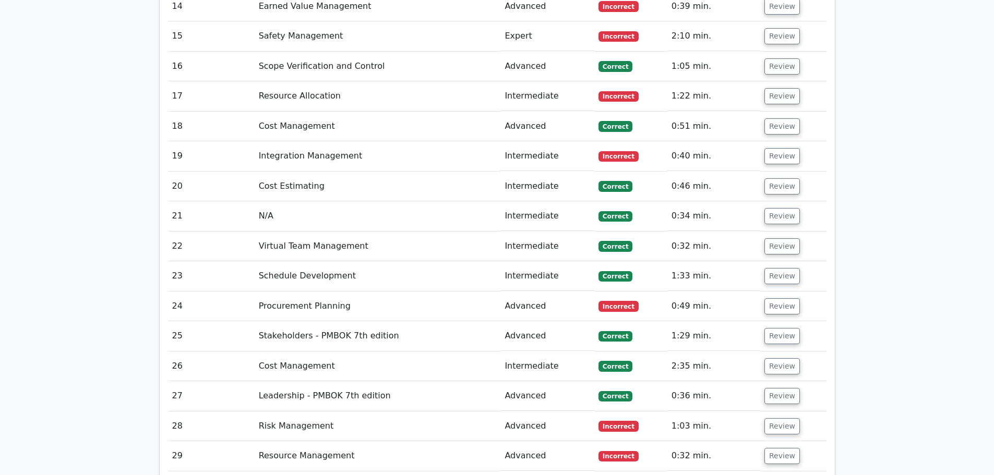
drag, startPoint x: 785, startPoint y: 271, endPoint x: 803, endPoint y: 267, distance: 17.7
click at [785, 298] on button "Review" at bounding box center [781, 306] width 35 height 16
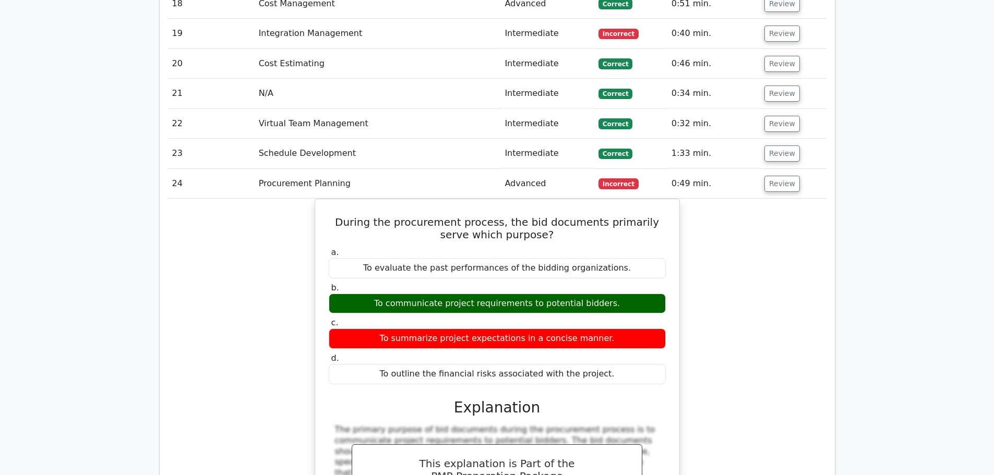
scroll to position [1878, 0]
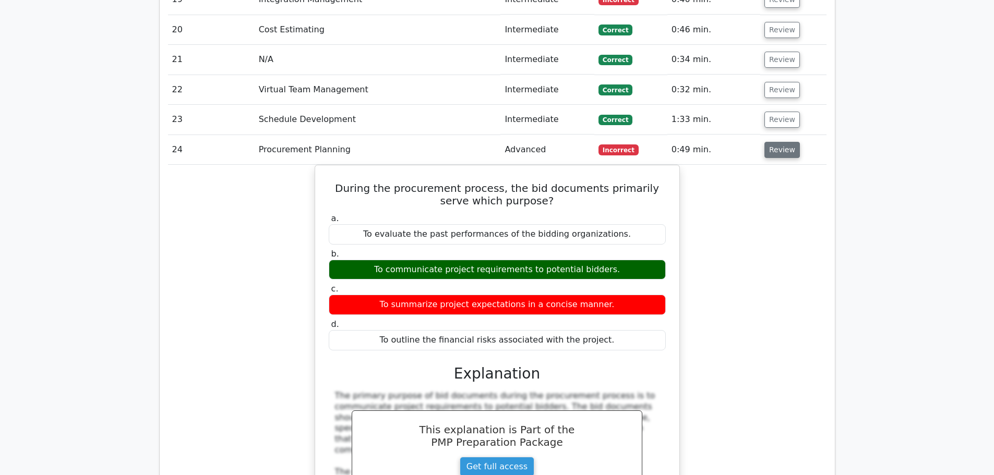
click at [778, 142] on button "Review" at bounding box center [781, 150] width 35 height 16
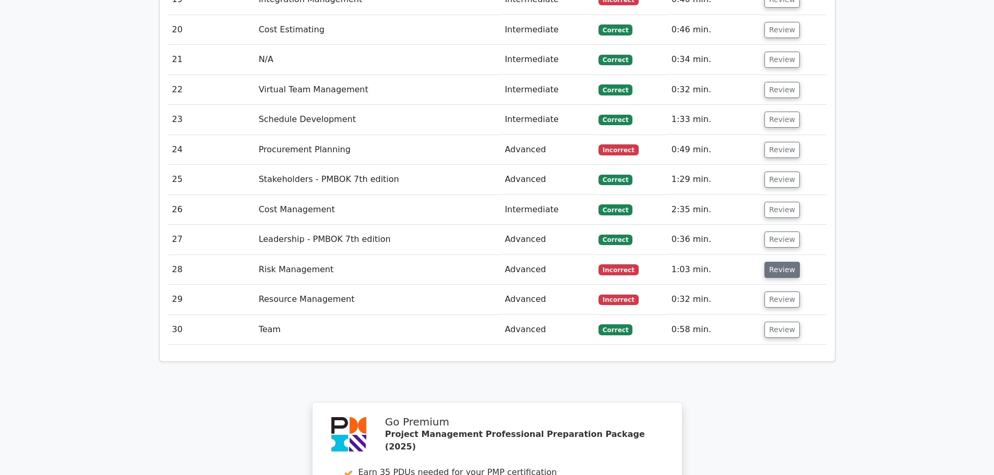
click at [784, 262] on button "Review" at bounding box center [781, 270] width 35 height 16
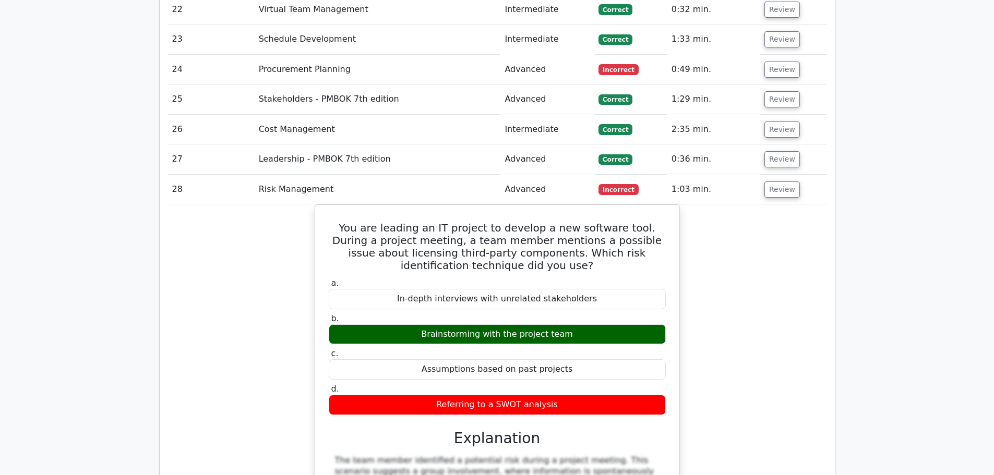
scroll to position [1983, 0]
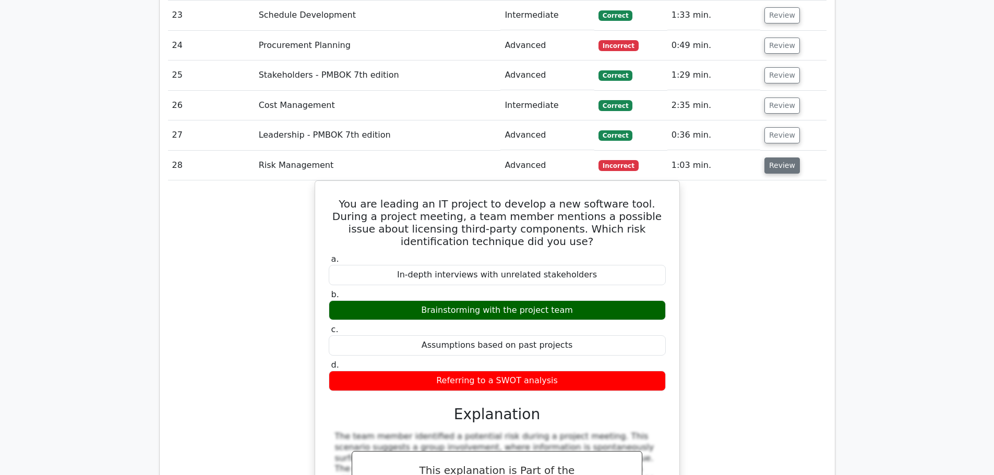
click at [785, 158] on button "Review" at bounding box center [781, 166] width 35 height 16
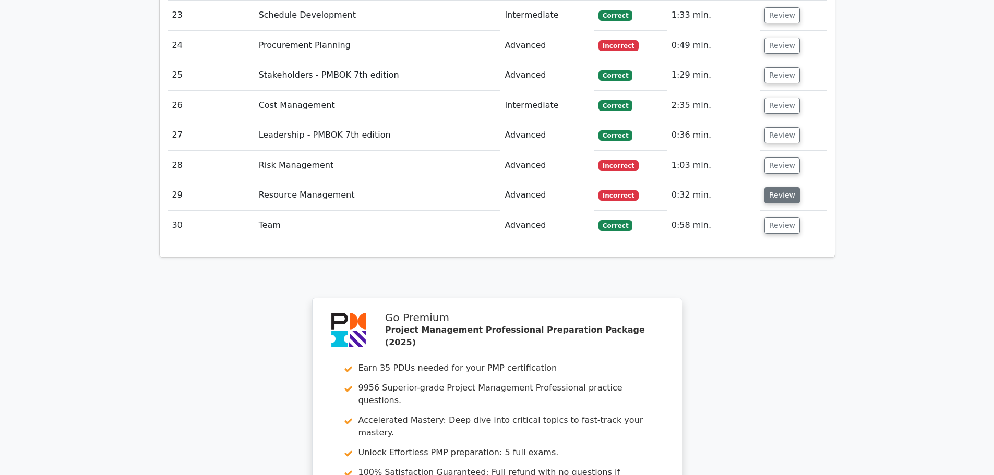
click at [781, 187] on button "Review" at bounding box center [781, 195] width 35 height 16
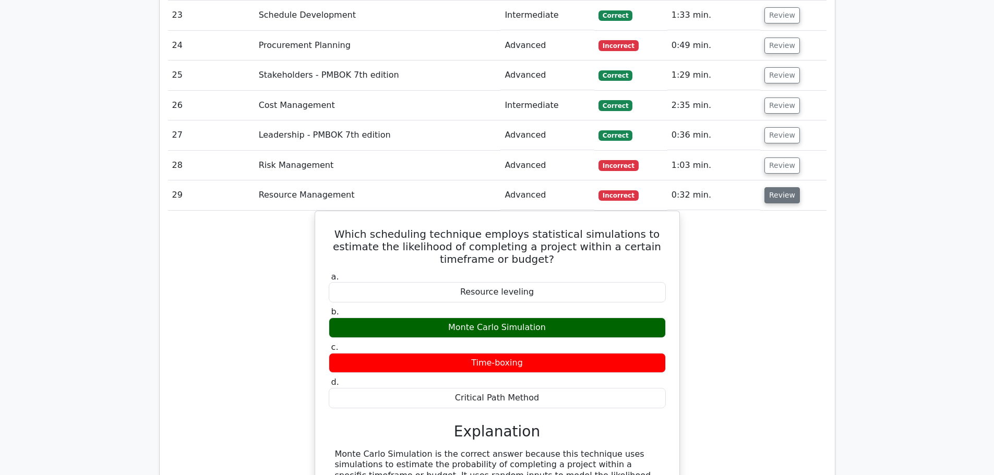
click at [780, 187] on button "Review" at bounding box center [781, 195] width 35 height 16
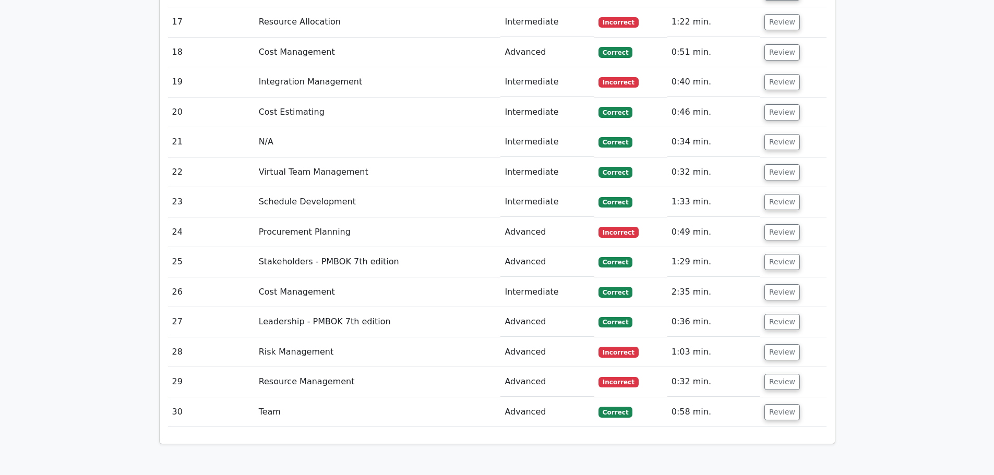
scroll to position [1774, 0]
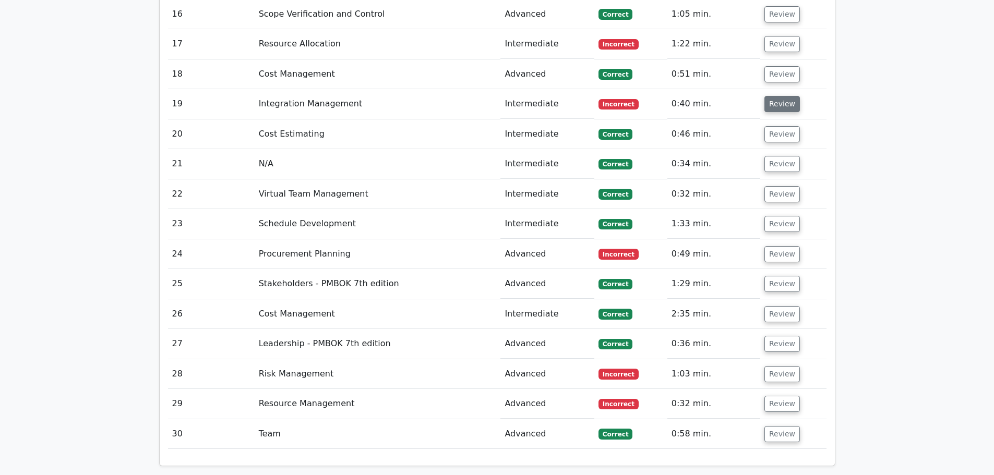
click at [787, 96] on button "Review" at bounding box center [781, 104] width 35 height 16
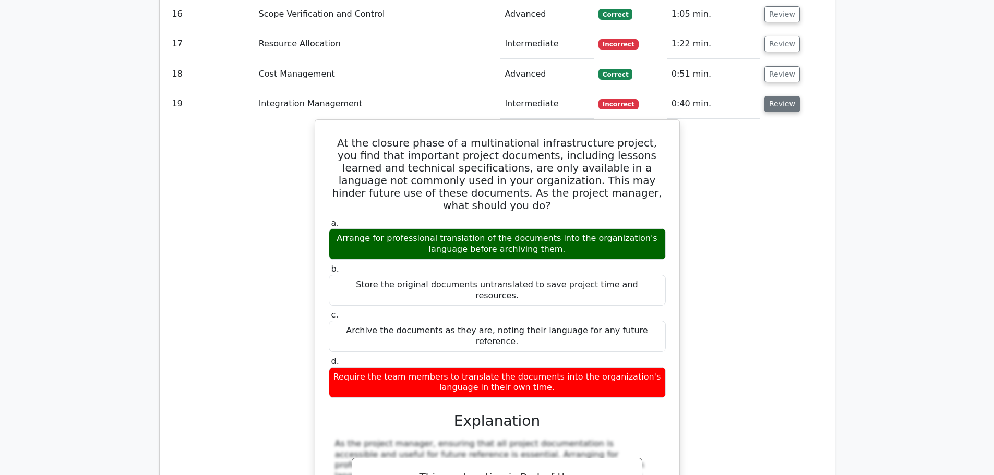
click at [786, 96] on button "Review" at bounding box center [781, 104] width 35 height 16
